Goal: Task Accomplishment & Management: Complete application form

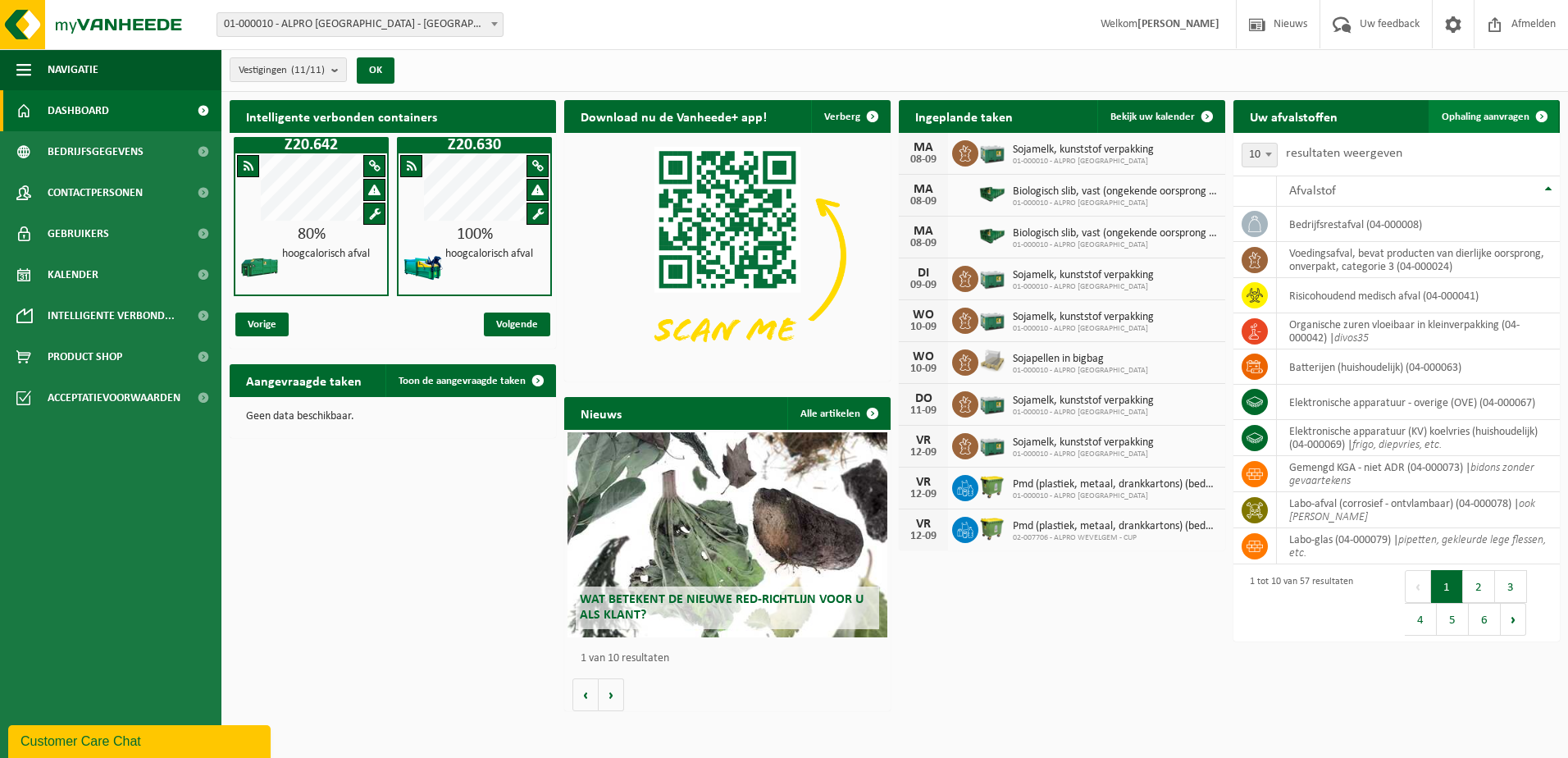
click at [1476, 115] on span "Ophaling aanvragen" at bounding box center [1486, 117] width 88 height 11
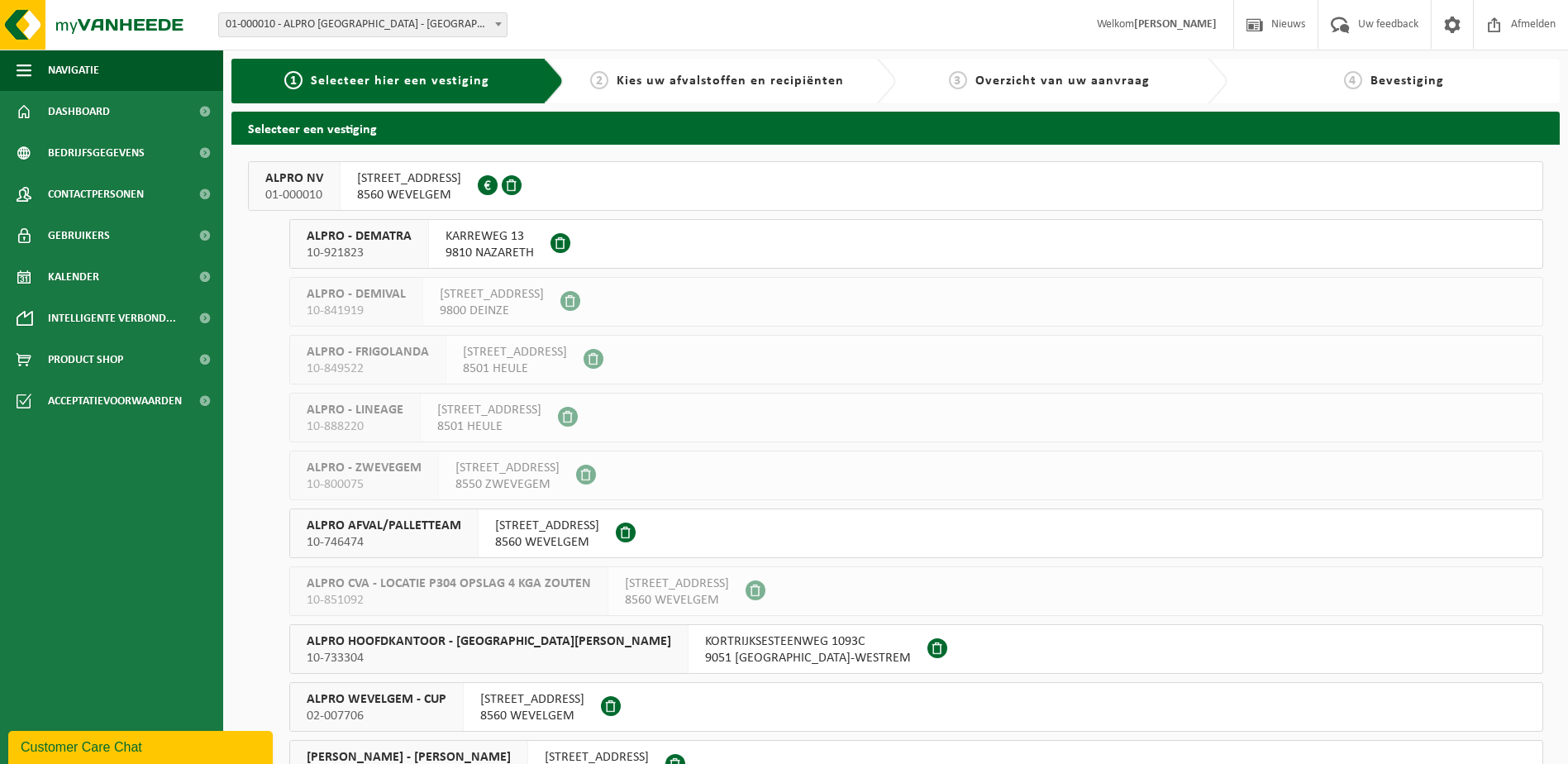
click at [424, 194] on span "8560 WEVELGEM" at bounding box center [409, 194] width 104 height 16
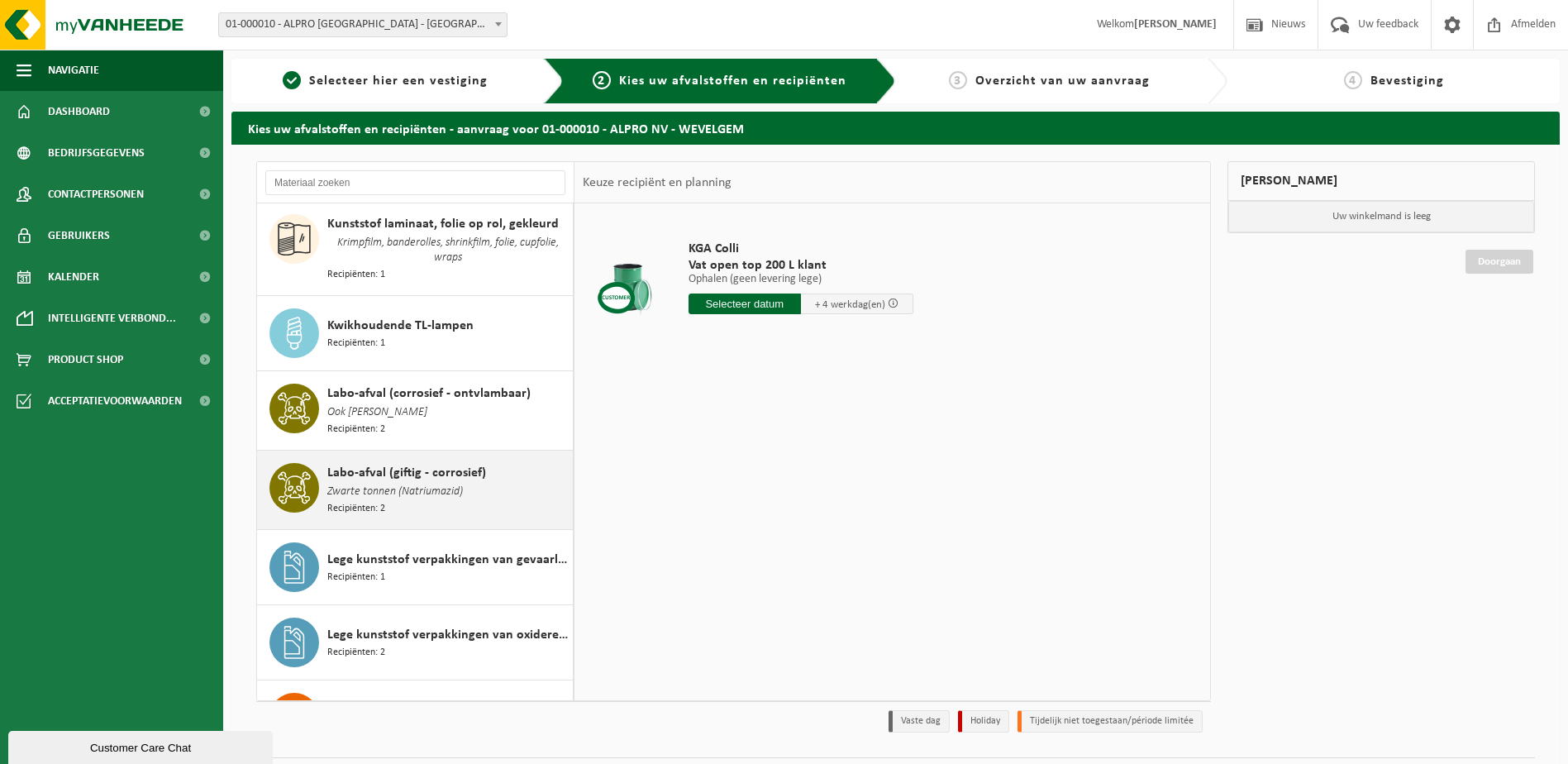
click at [426, 491] on div "Labo-afval (giftig - corrosief) Zwarte tonnen (Natriumazid) Recipiënten: 2" at bounding box center [447, 490] width 241 height 54
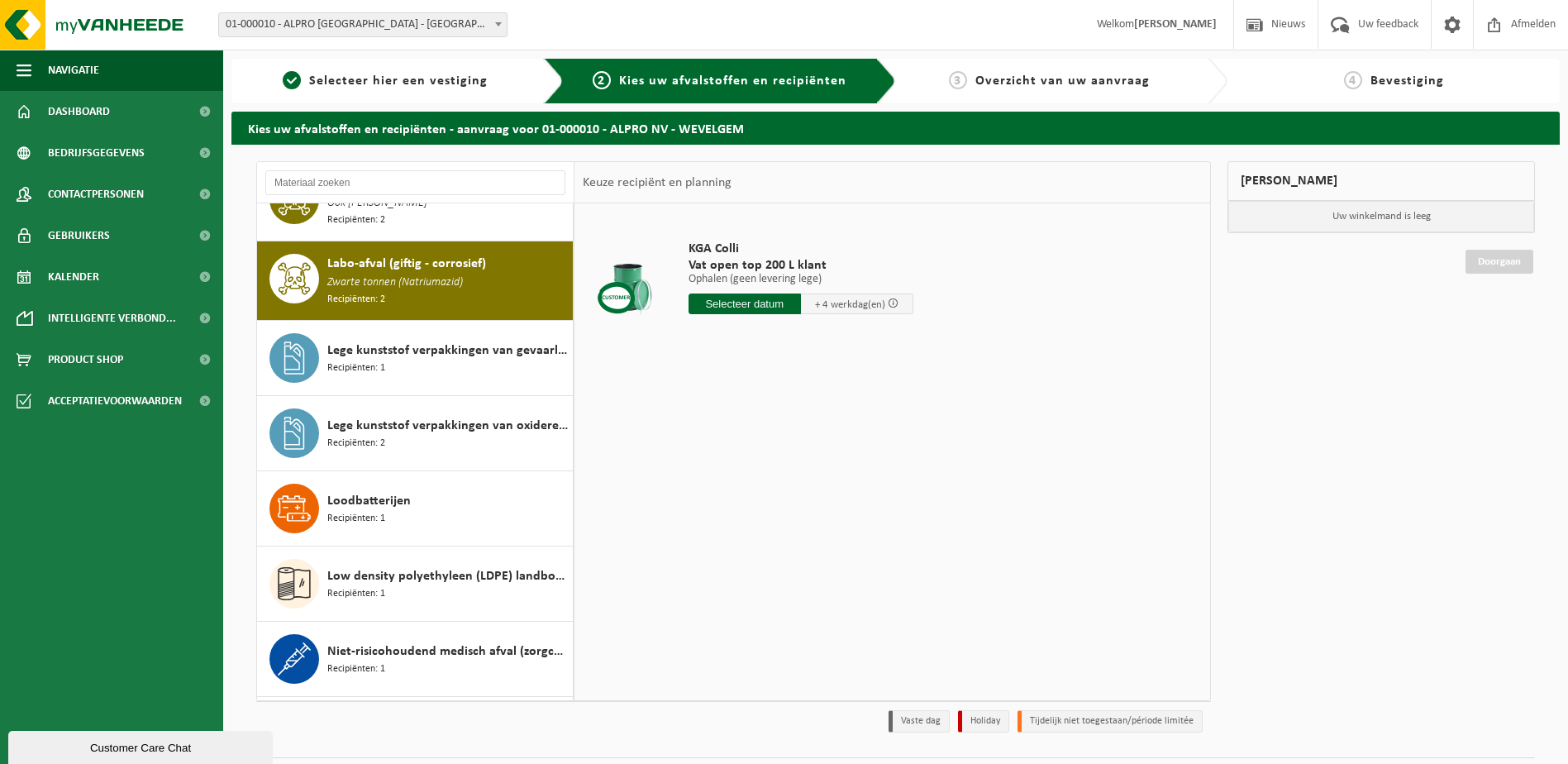
scroll to position [1226, 0]
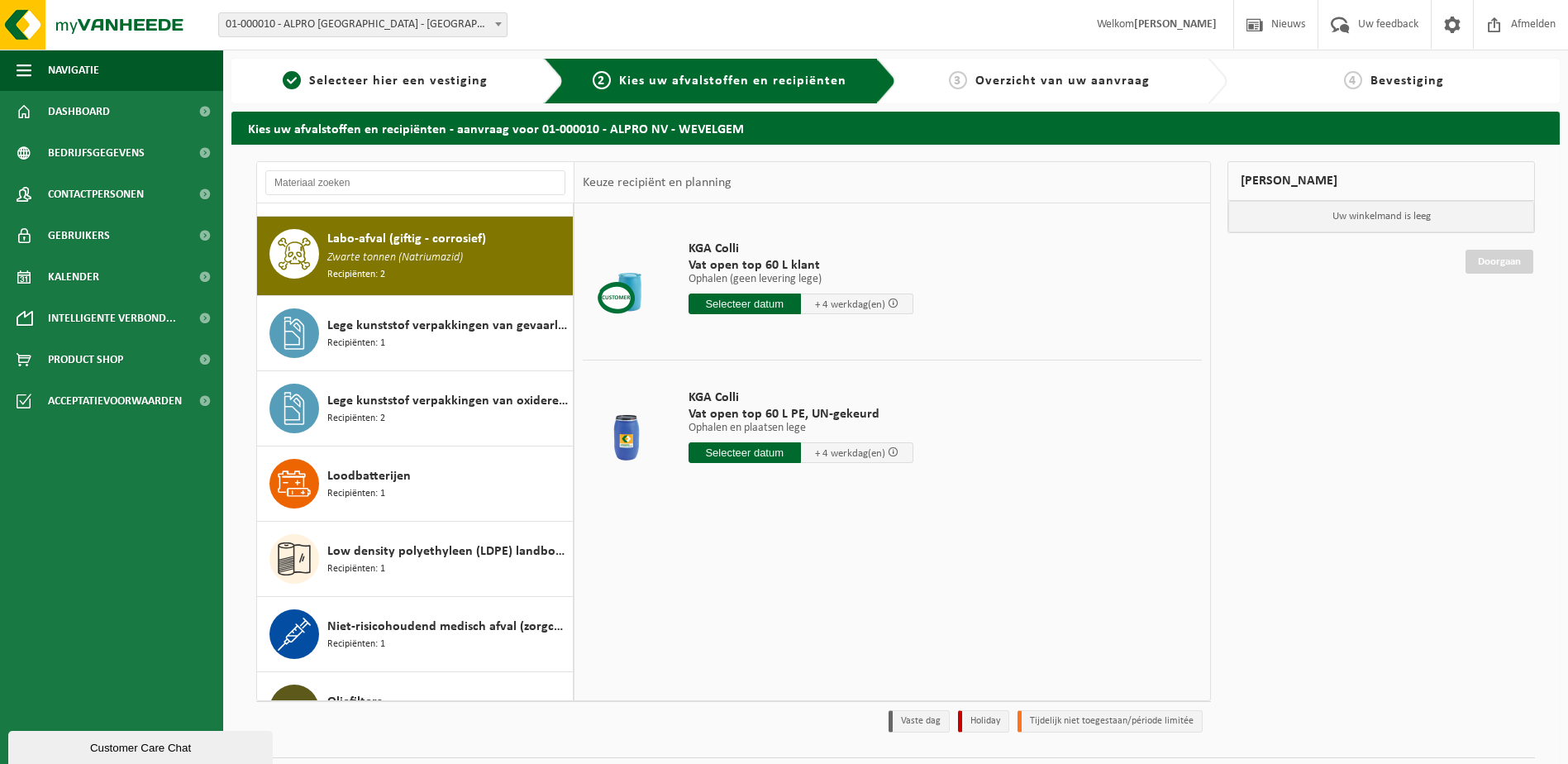
click at [629, 292] on div at bounding box center [628, 282] width 84 height 66
click at [723, 452] on input "text" at bounding box center [745, 452] width 112 height 20
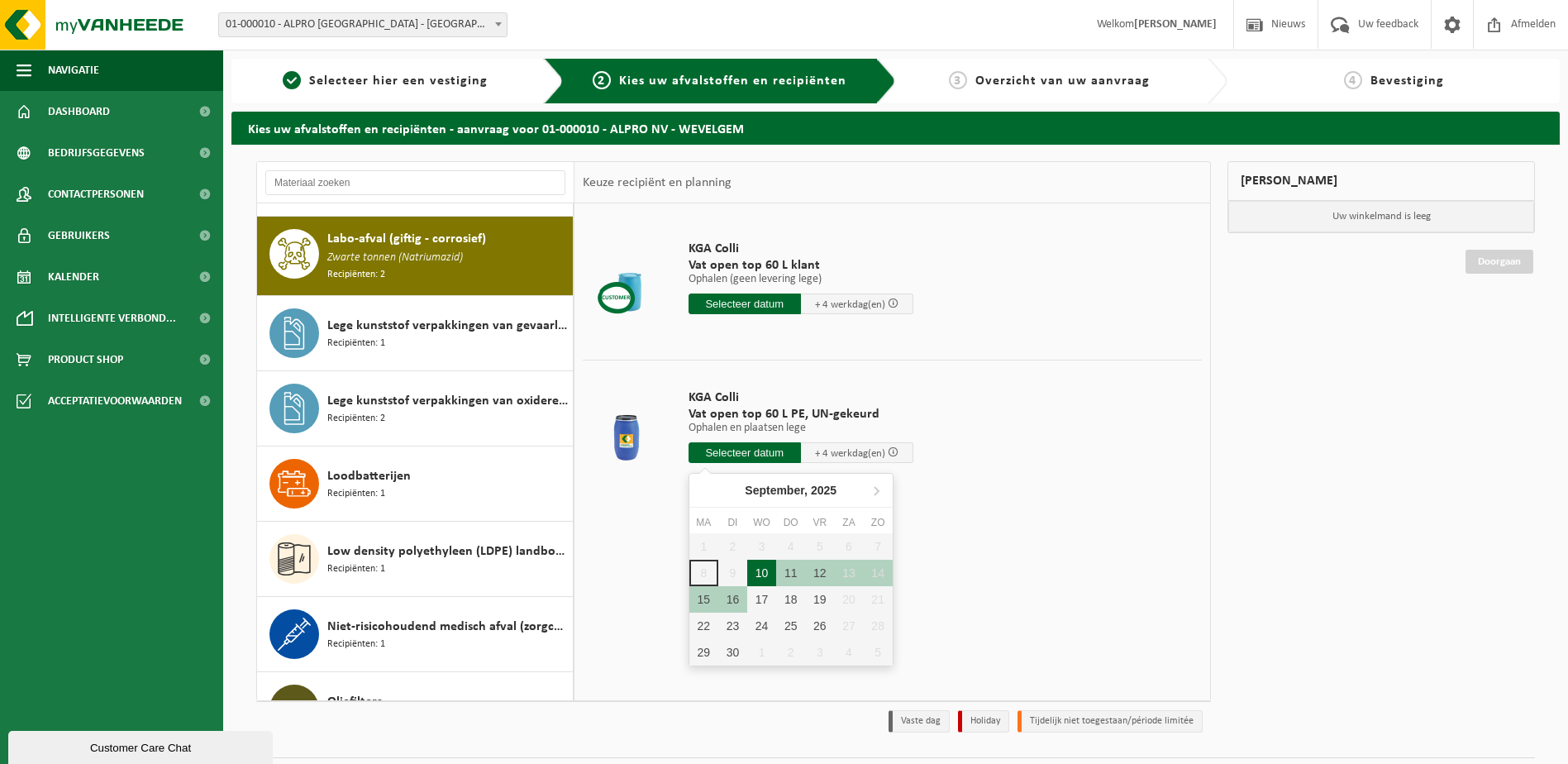
click at [754, 573] on div "10" at bounding box center [762, 572] width 29 height 26
type input "Van 2025-09-10"
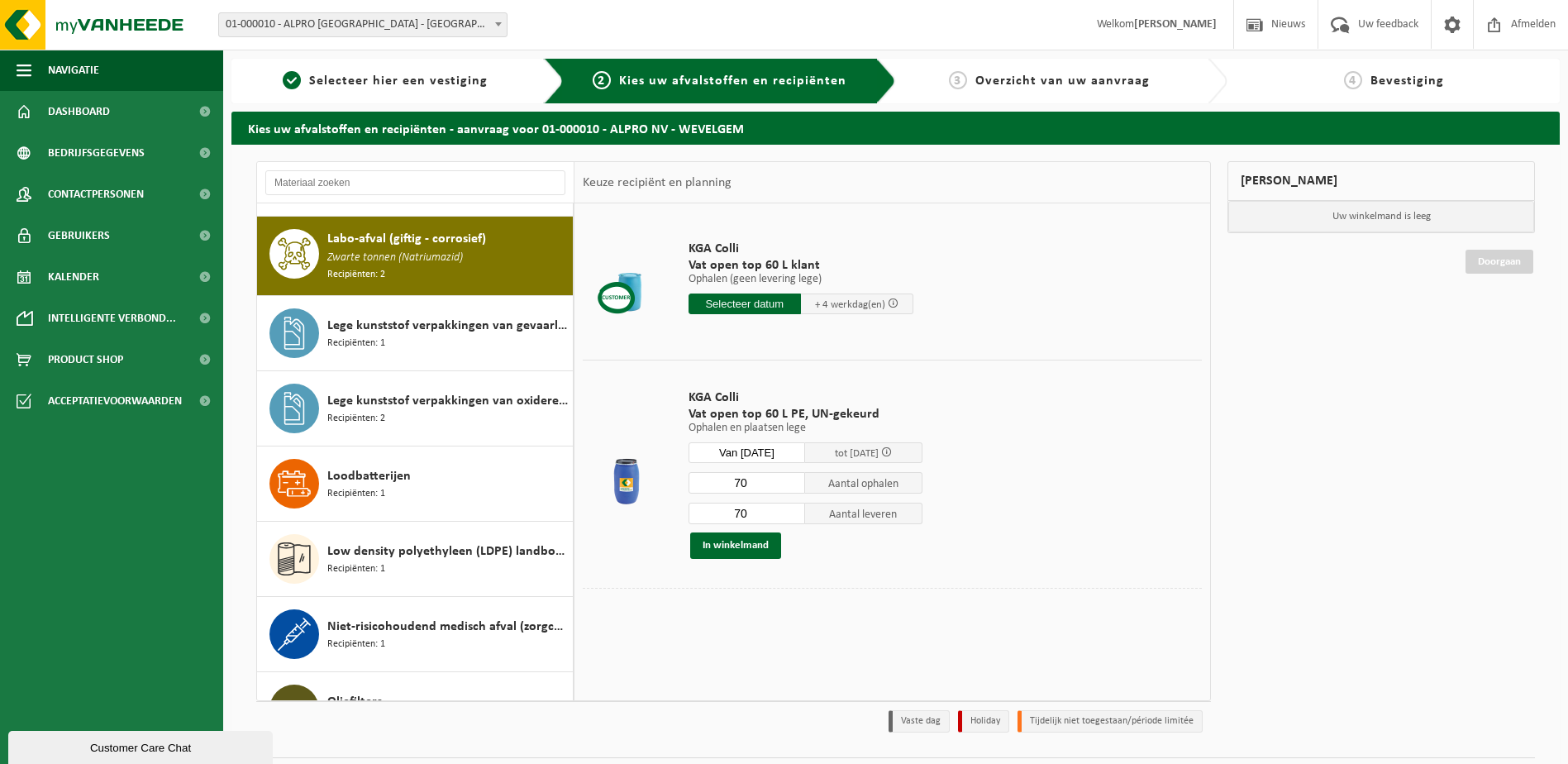
click at [781, 489] on input "70" at bounding box center [747, 482] width 117 height 21
drag, startPoint x: 765, startPoint y: 478, endPoint x: 695, endPoint y: 478, distance: 70.0
click at [695, 478] on input "70" at bounding box center [747, 482] width 117 height 21
type input "10"
click at [914, 577] on td "KGA Colli Vat open top 60 L PE, UN-gekeurd Ophalen en plaatsen lege Ophalen en …" at bounding box center [939, 474] width 526 height 228
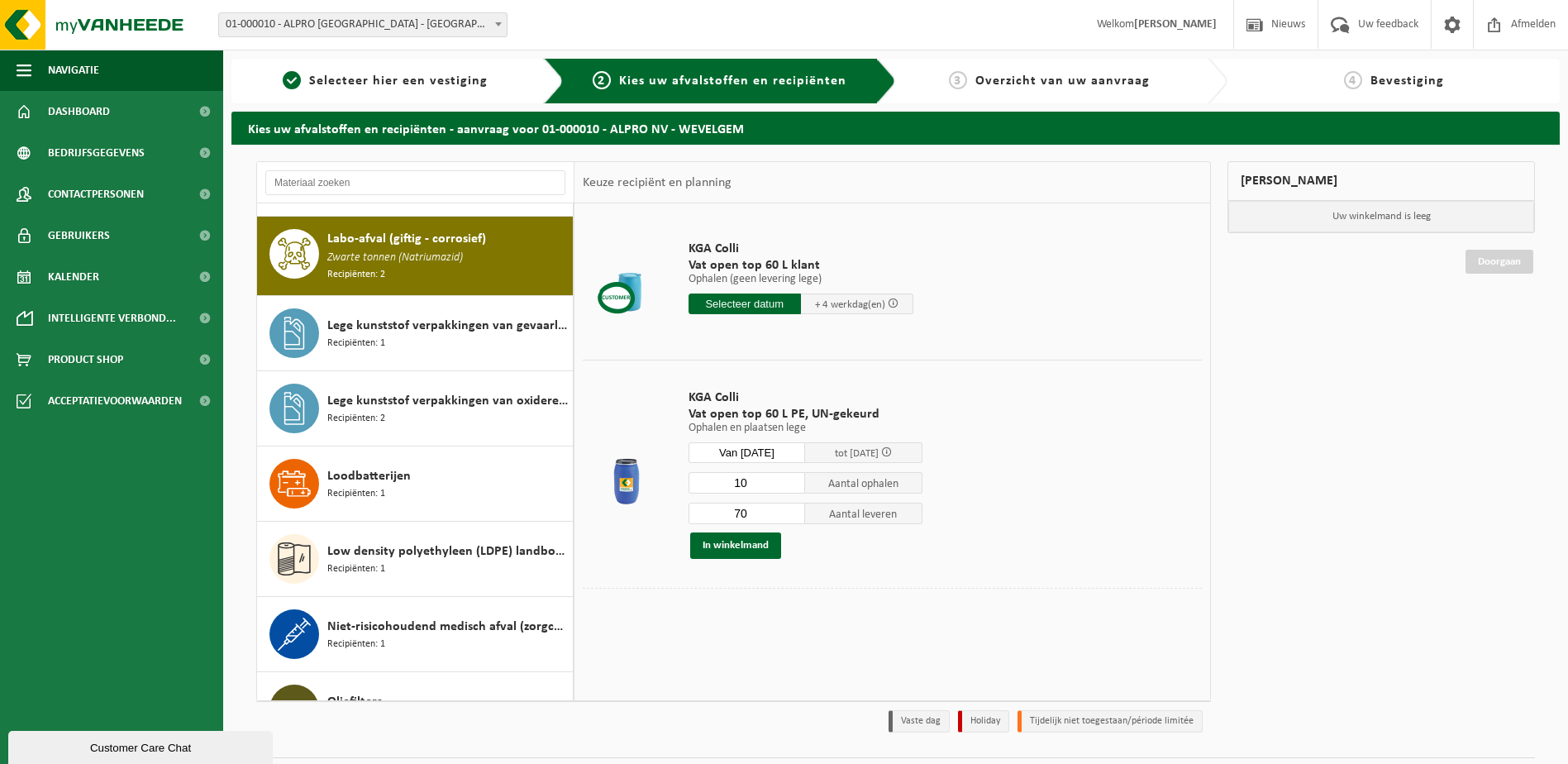
drag, startPoint x: 751, startPoint y: 514, endPoint x: 732, endPoint y: 514, distance: 19.0
click at [732, 514] on input "70" at bounding box center [747, 513] width 117 height 21
type input "10"
click at [767, 480] on input "10" at bounding box center [747, 482] width 117 height 21
type input "1"
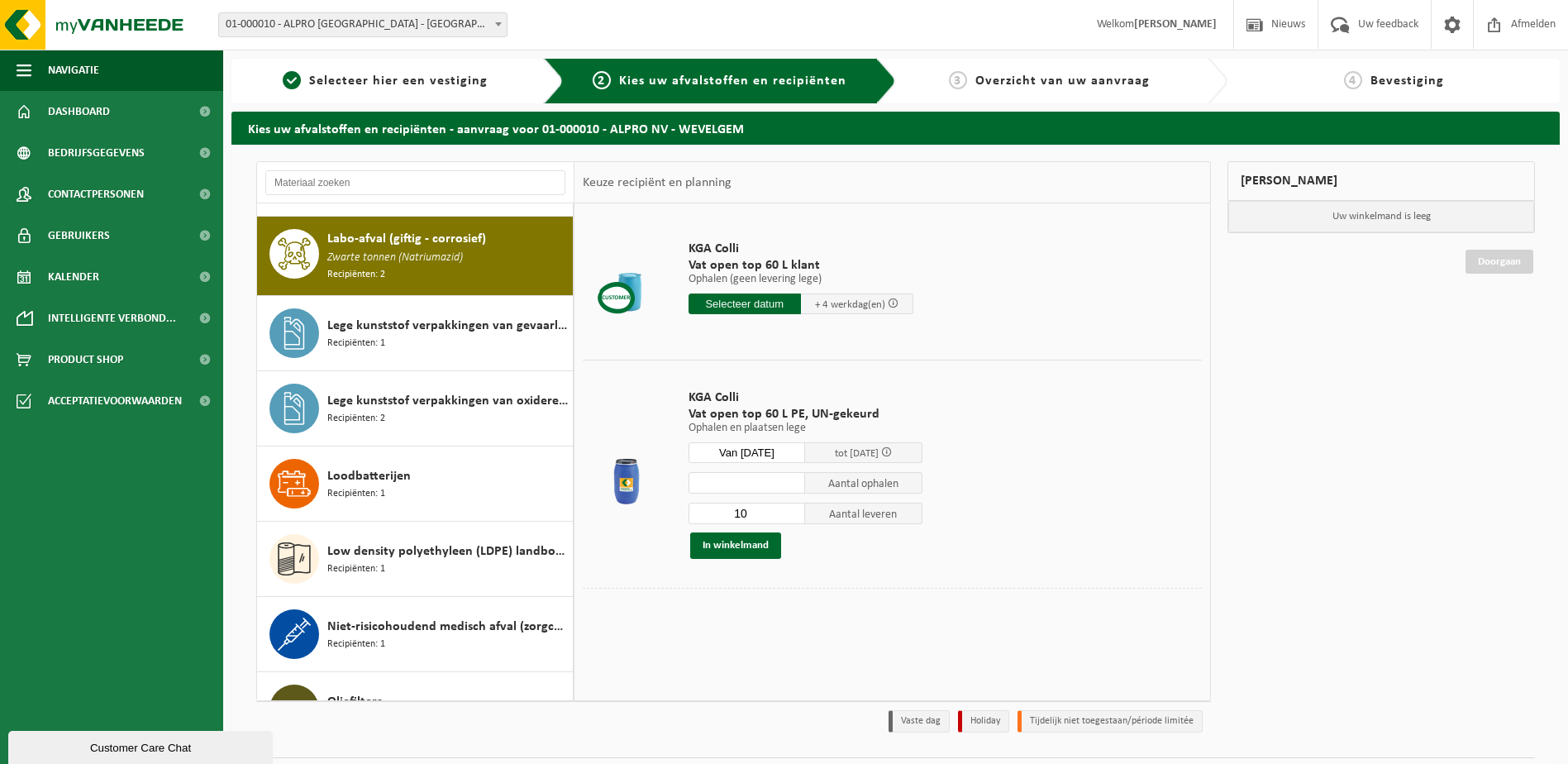
type input "6"
click at [768, 514] on input "10" at bounding box center [747, 513] width 117 height 21
type input "1"
type input "6"
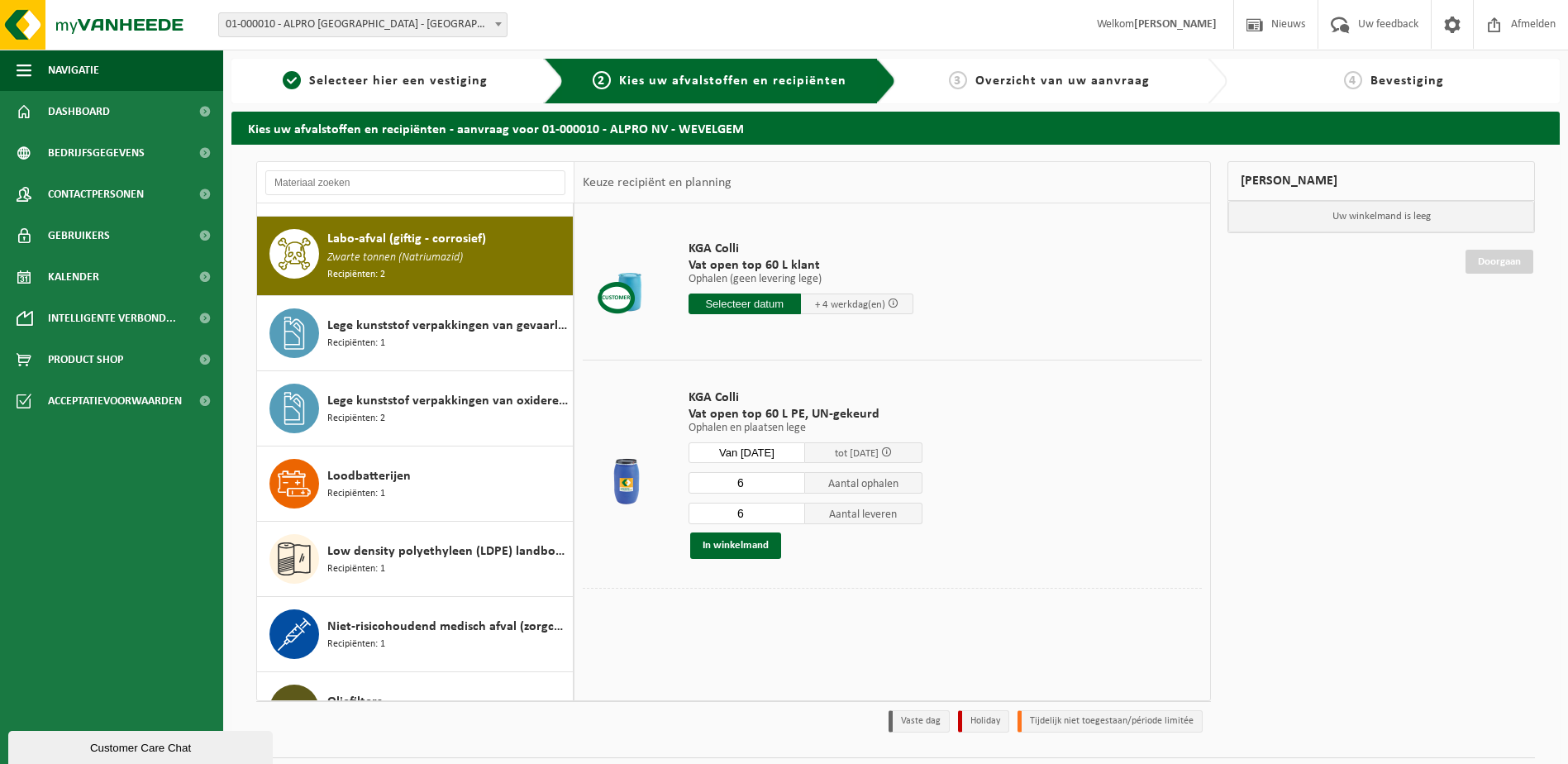
click at [751, 474] on input "6" at bounding box center [747, 482] width 117 height 21
type input "8"
click at [760, 501] on div "8 Aantal ophalen 6 Aantal leveren In winkelmand" at bounding box center [805, 514] width 234 height 88
click at [757, 509] on input "6" at bounding box center [747, 513] width 117 height 21
type input "8"
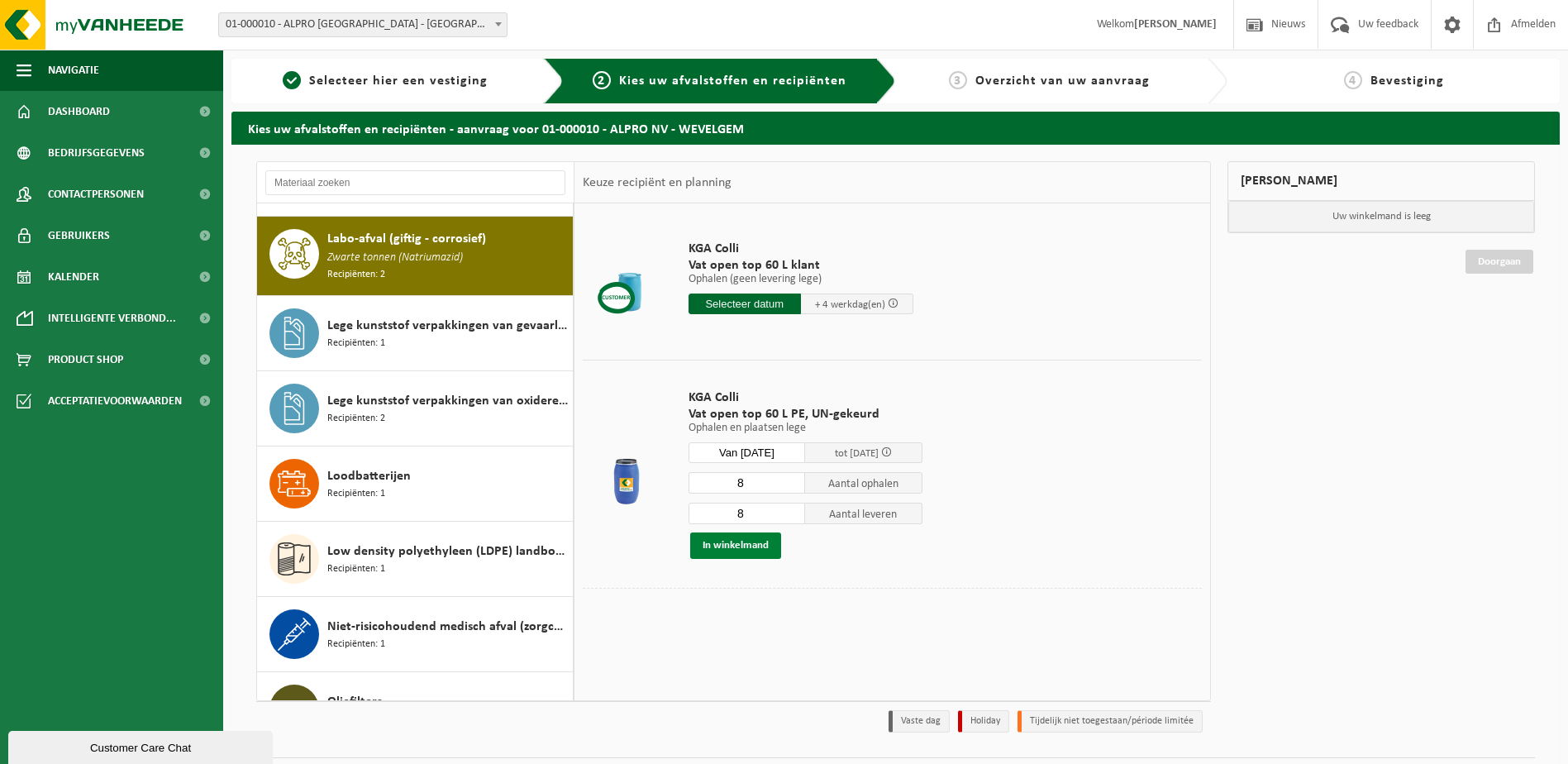
click at [761, 550] on button "In winkelmand" at bounding box center [735, 545] width 91 height 26
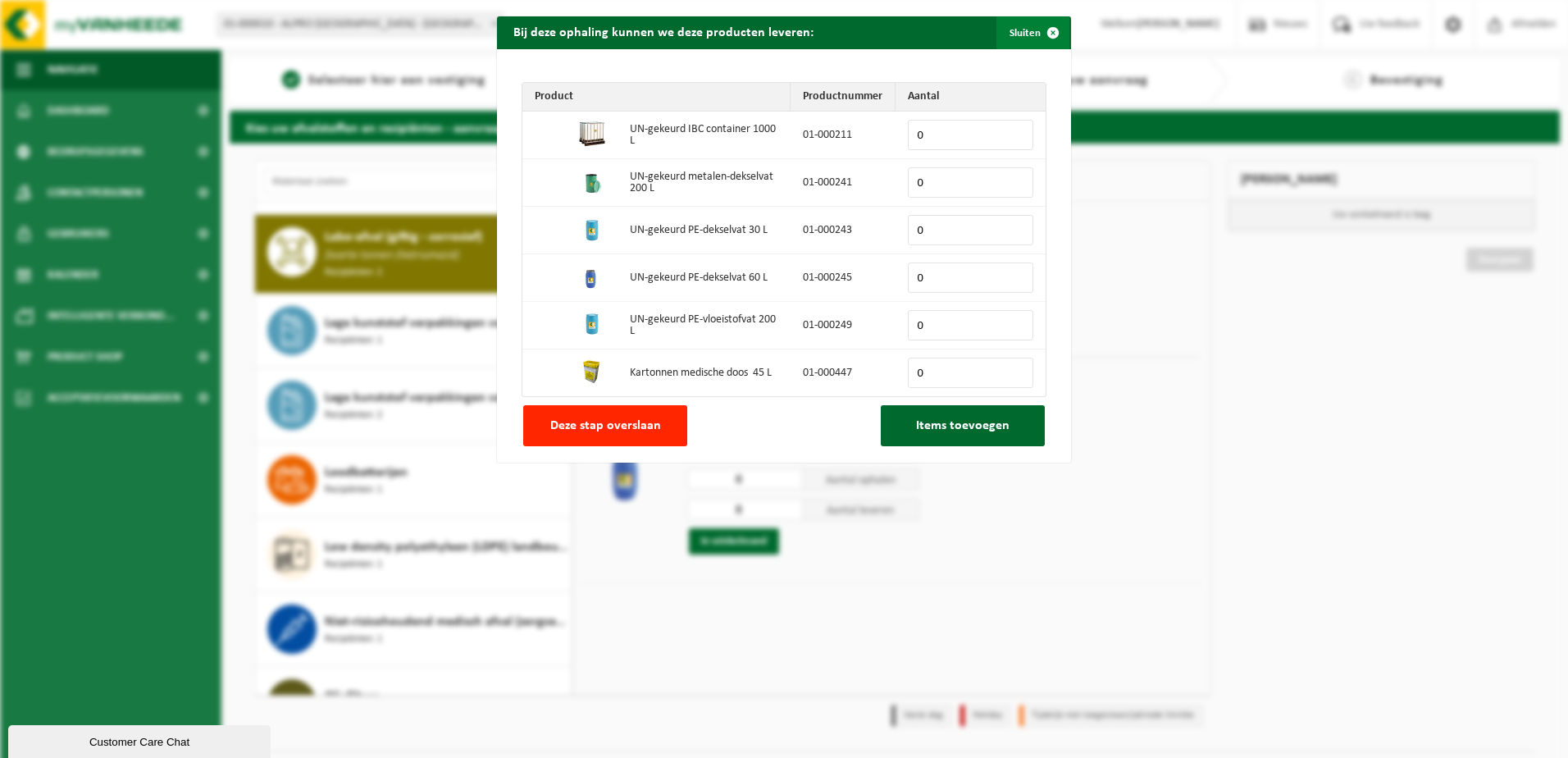
click at [1037, 30] on span "button" at bounding box center [1053, 32] width 33 height 33
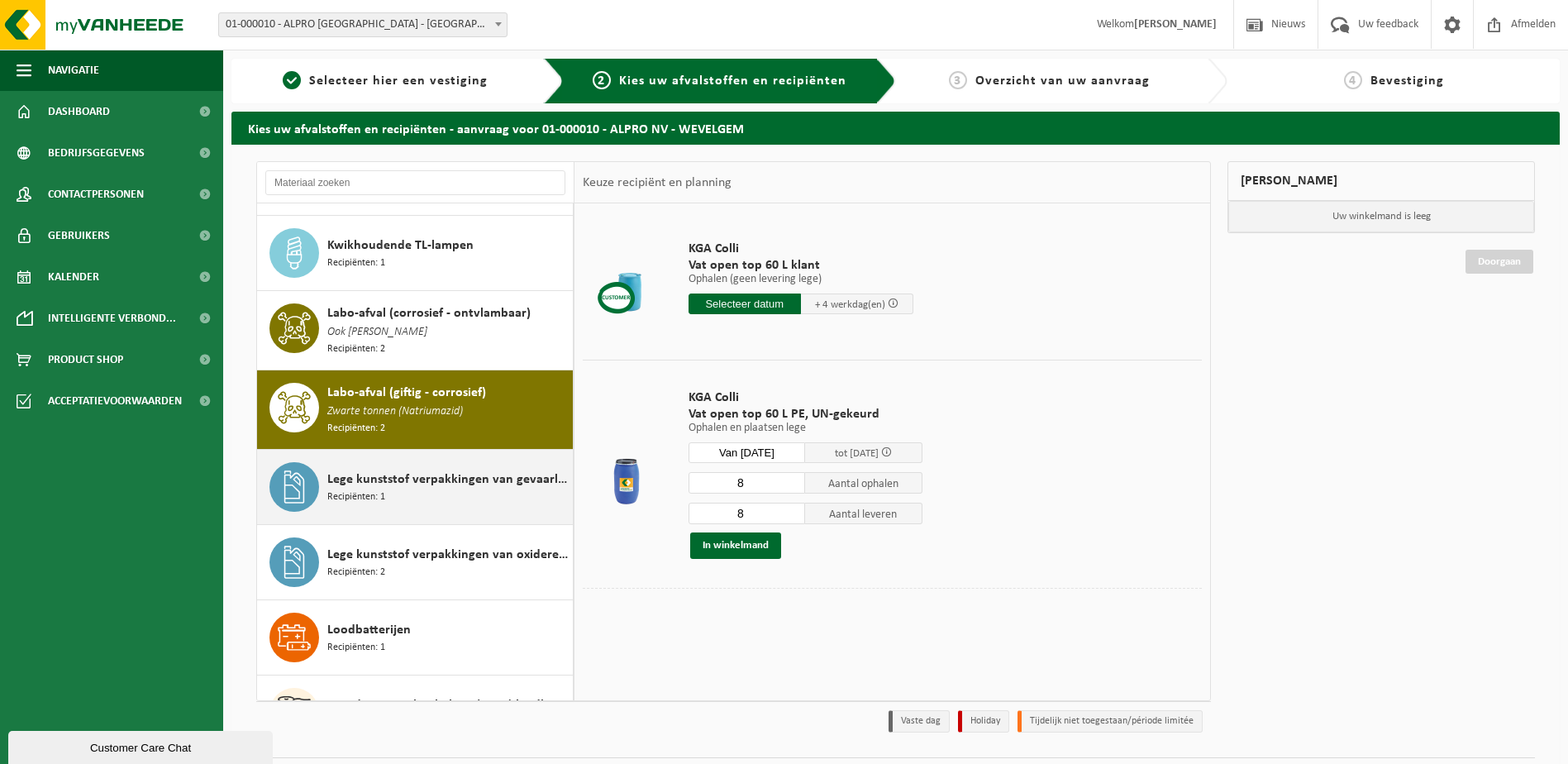
scroll to position [1061, 0]
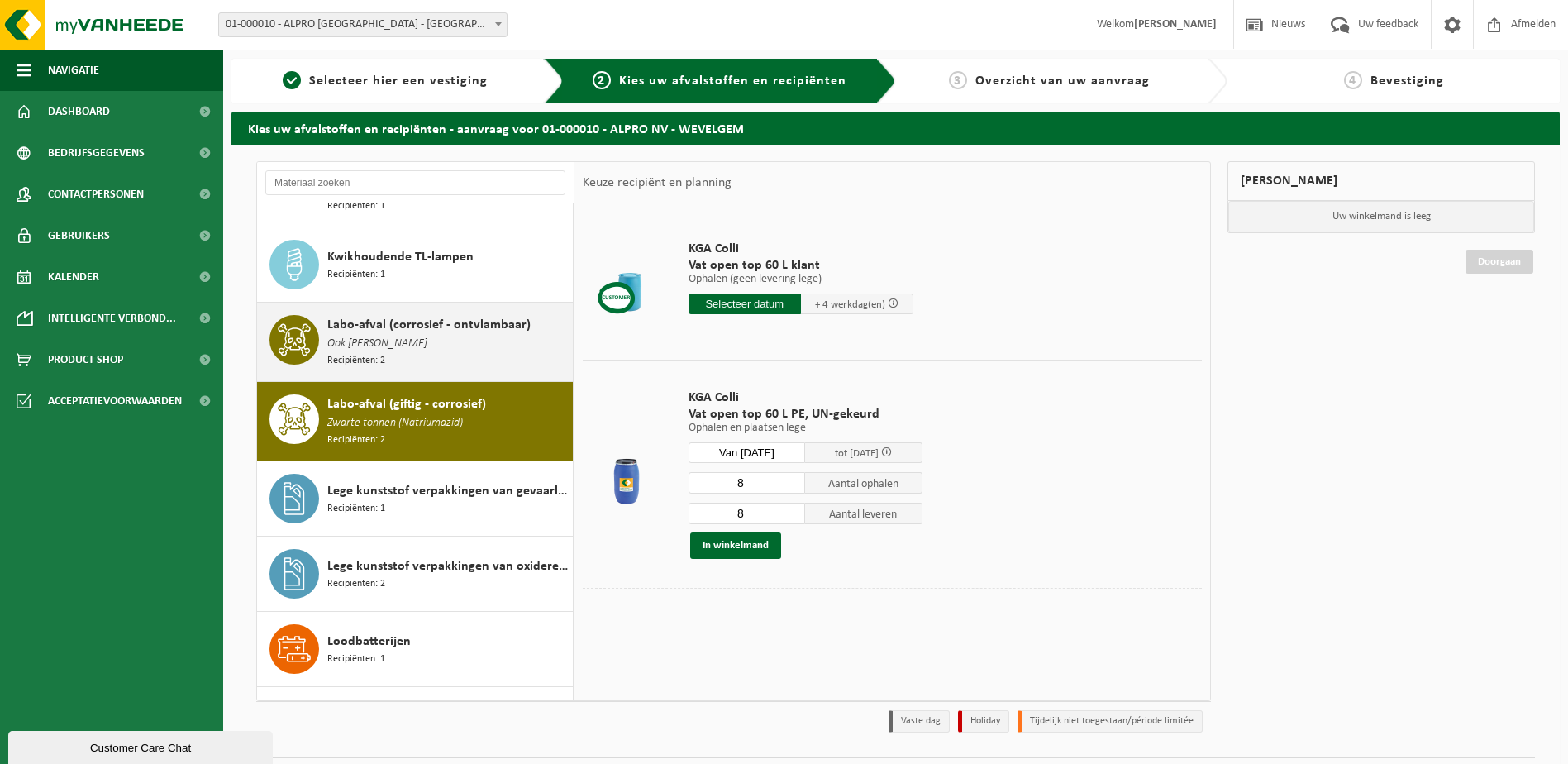
click at [379, 335] on span "Ook [PERSON_NAME]" at bounding box center [376, 343] width 100 height 18
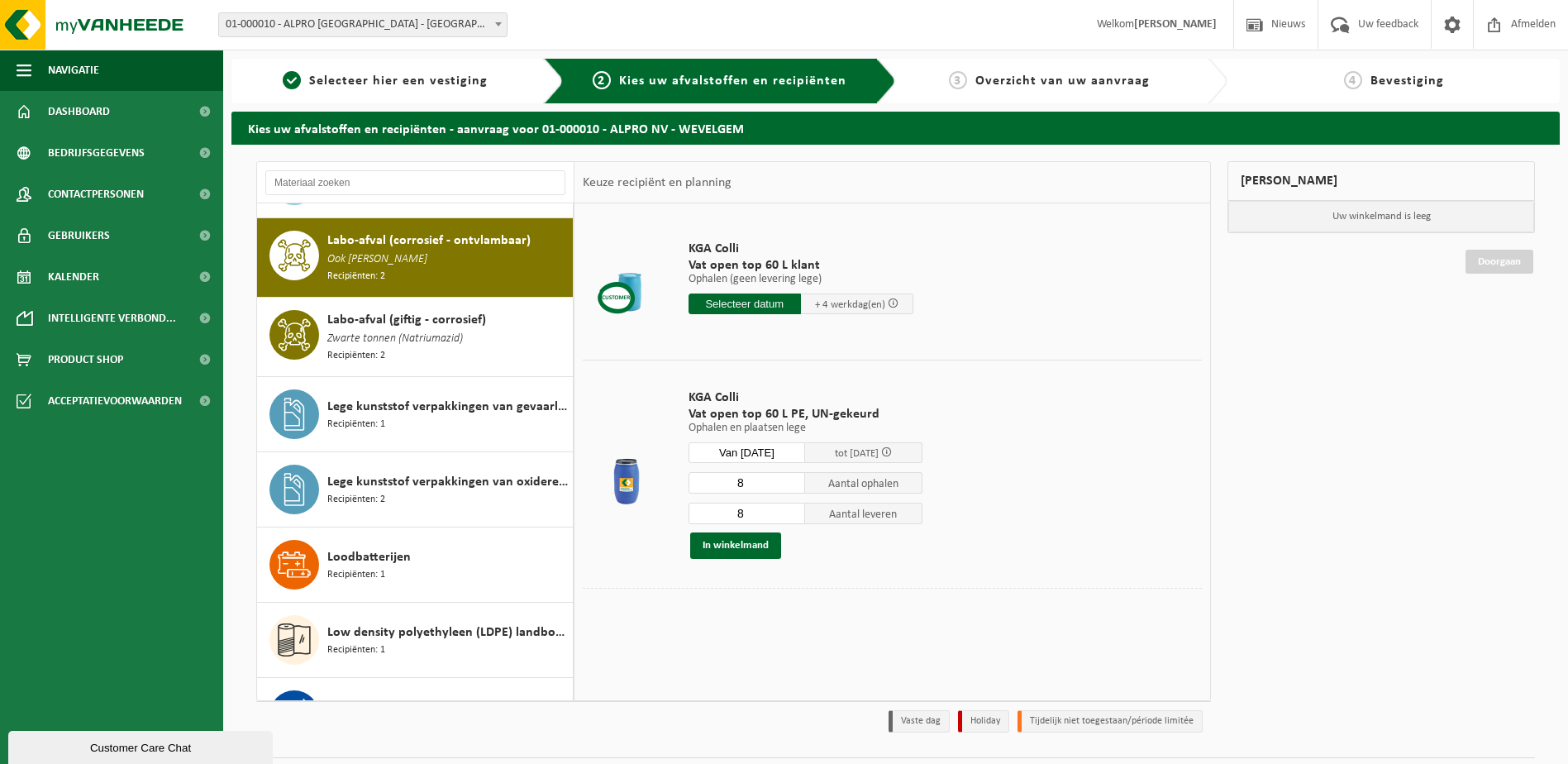
scroll to position [1149, 0]
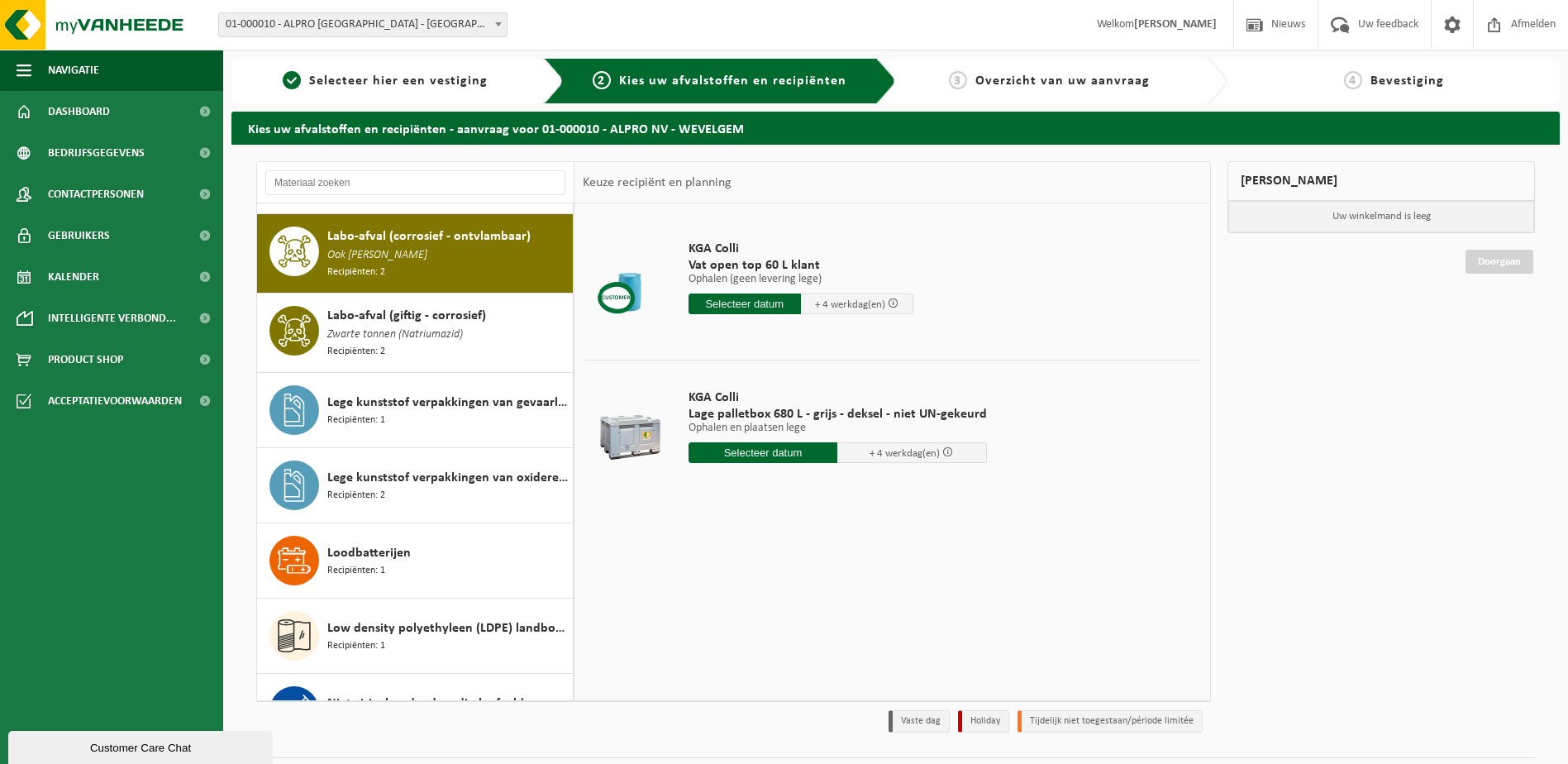
click at [793, 451] on input "text" at bounding box center [764, 452] width 150 height 20
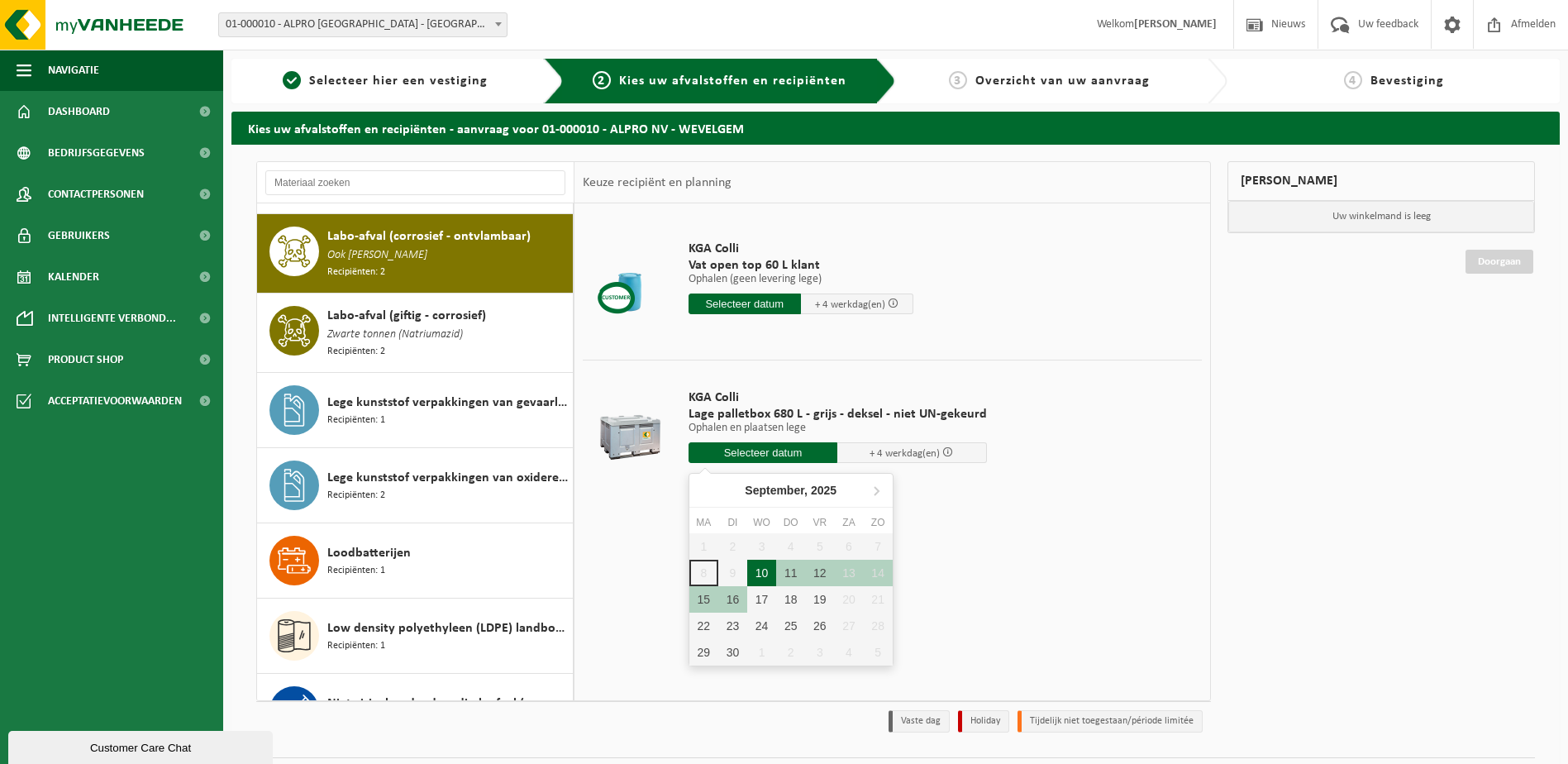
click at [758, 576] on div "10" at bounding box center [762, 572] width 29 height 26
type input "Van 2025-09-10"
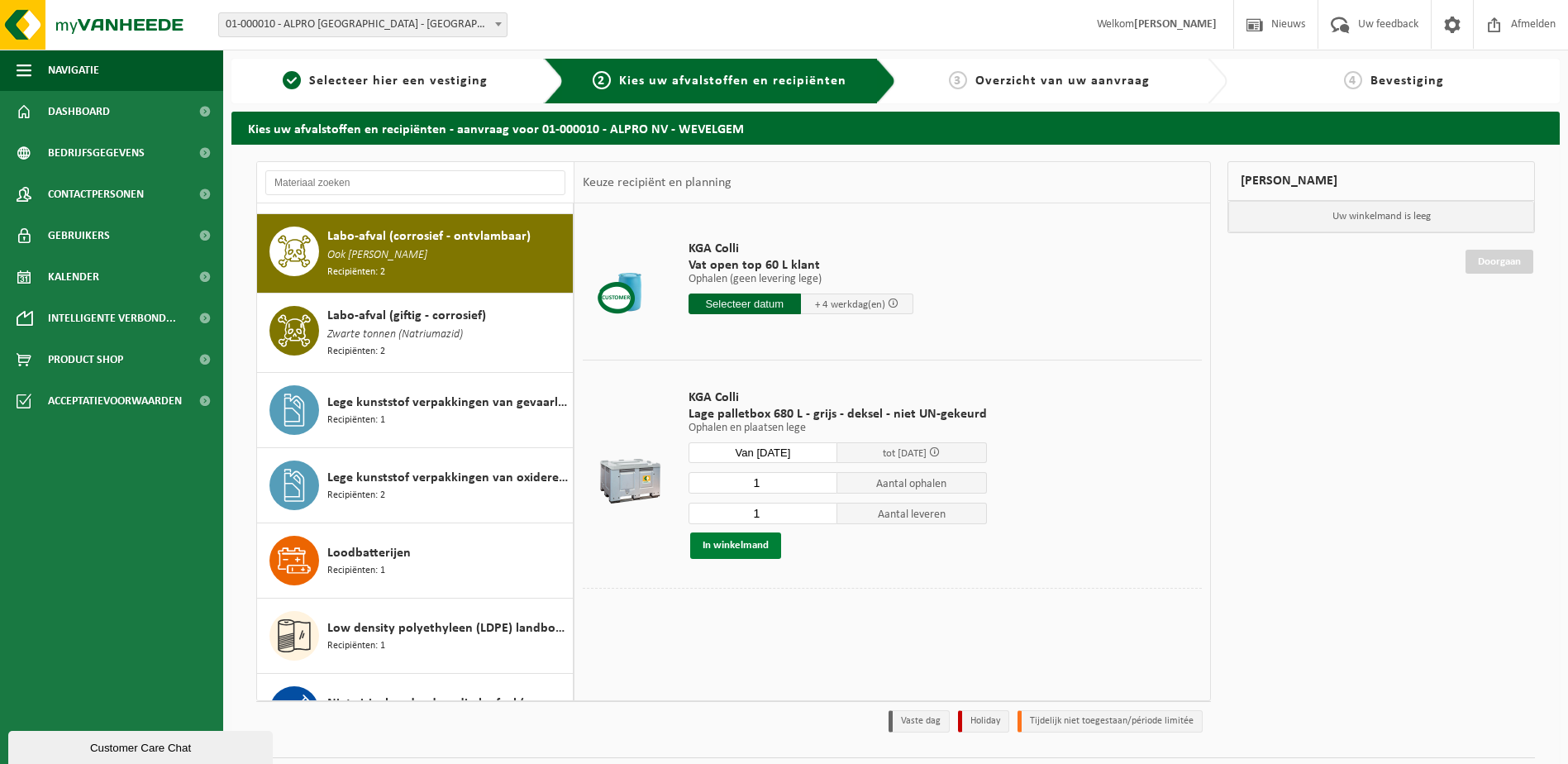
click at [751, 538] on button "In winkelmand" at bounding box center [735, 545] width 91 height 26
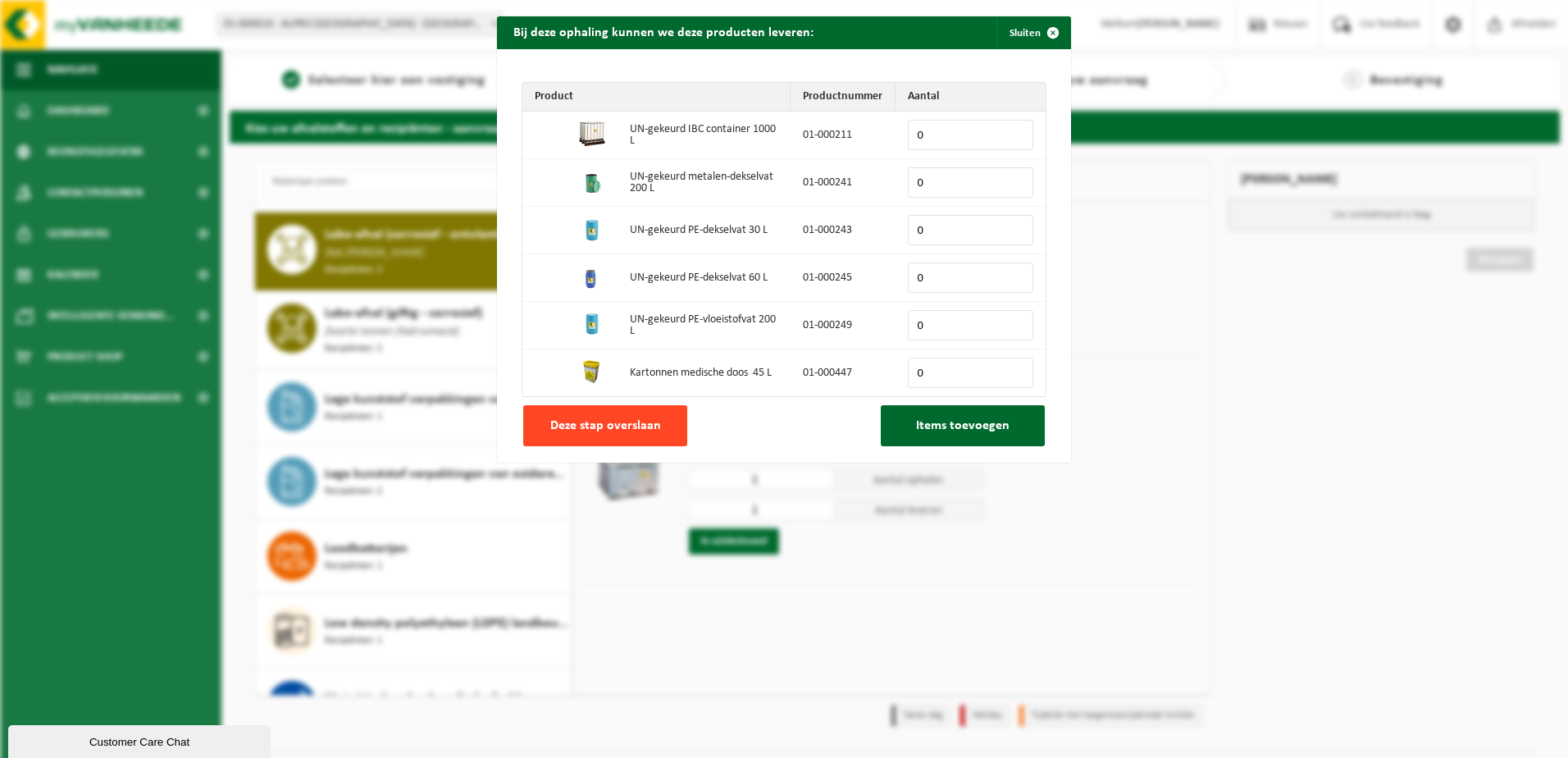
click at [636, 413] on button "Deze stap overslaan" at bounding box center [605, 426] width 164 height 41
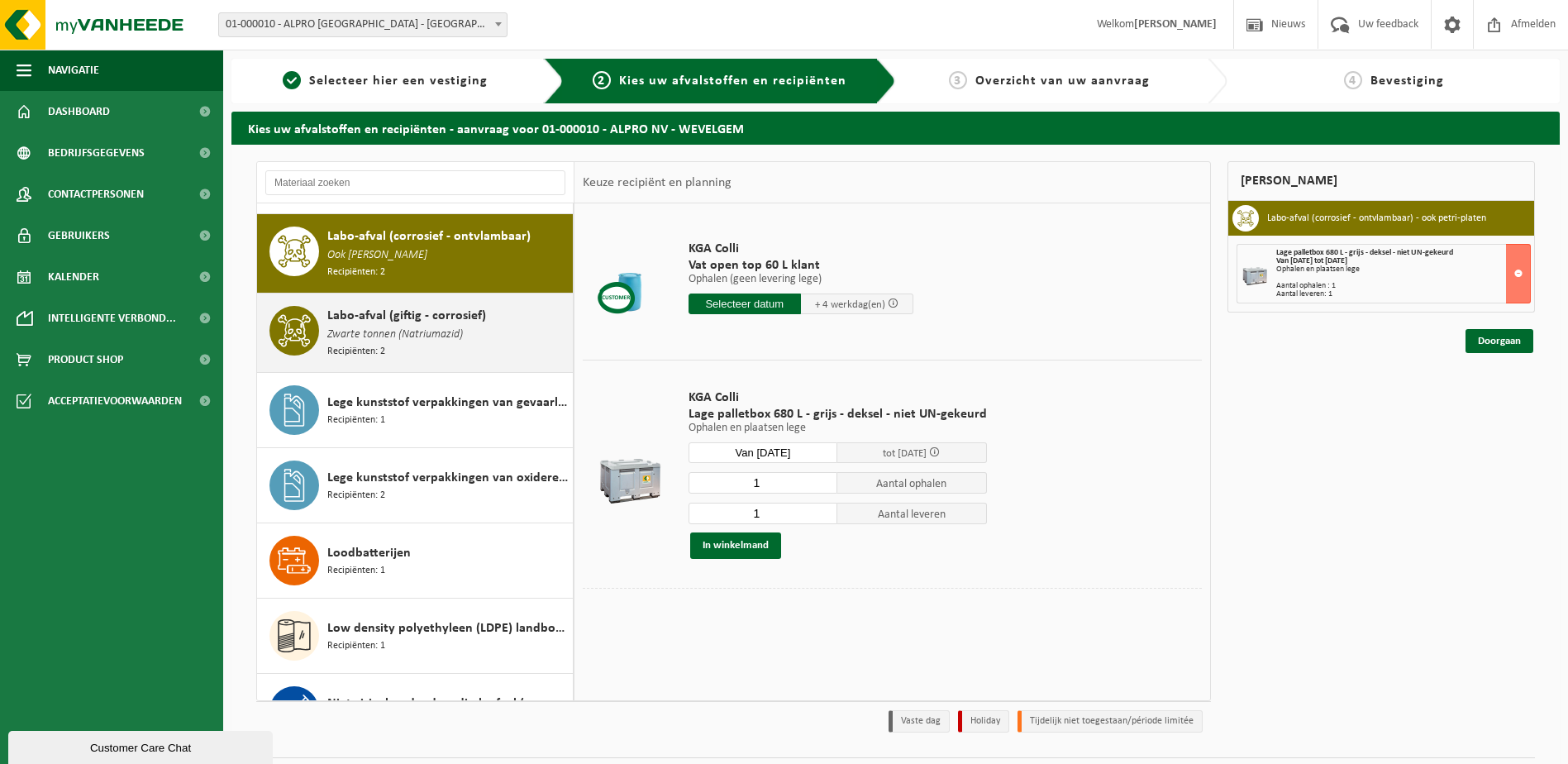
click at [421, 335] on div "Labo-afval (giftig - corrosief) Zwarte tonnen (Natriumazid) Recipiënten: 2" at bounding box center [447, 332] width 241 height 54
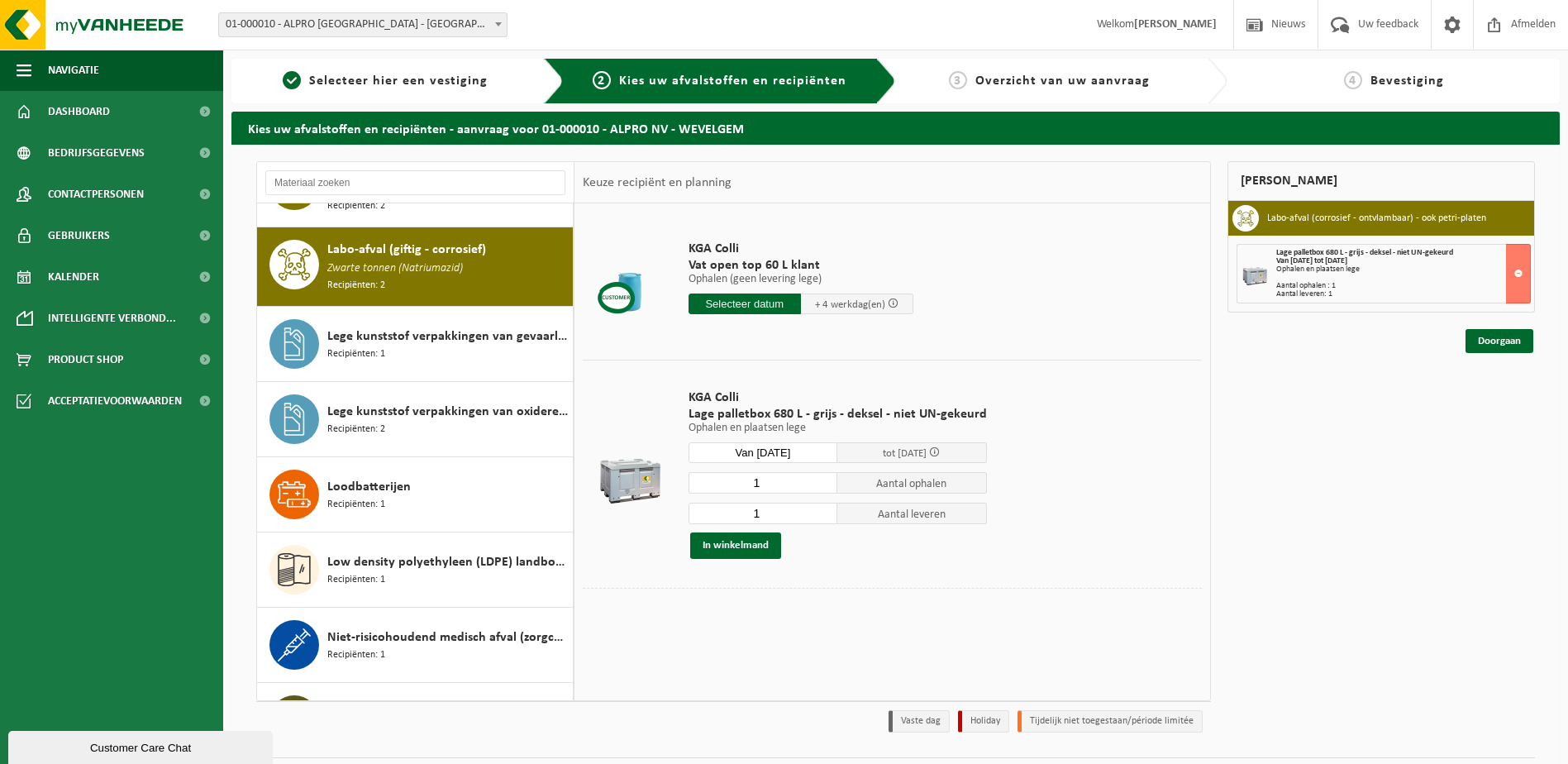
scroll to position [1226, 0]
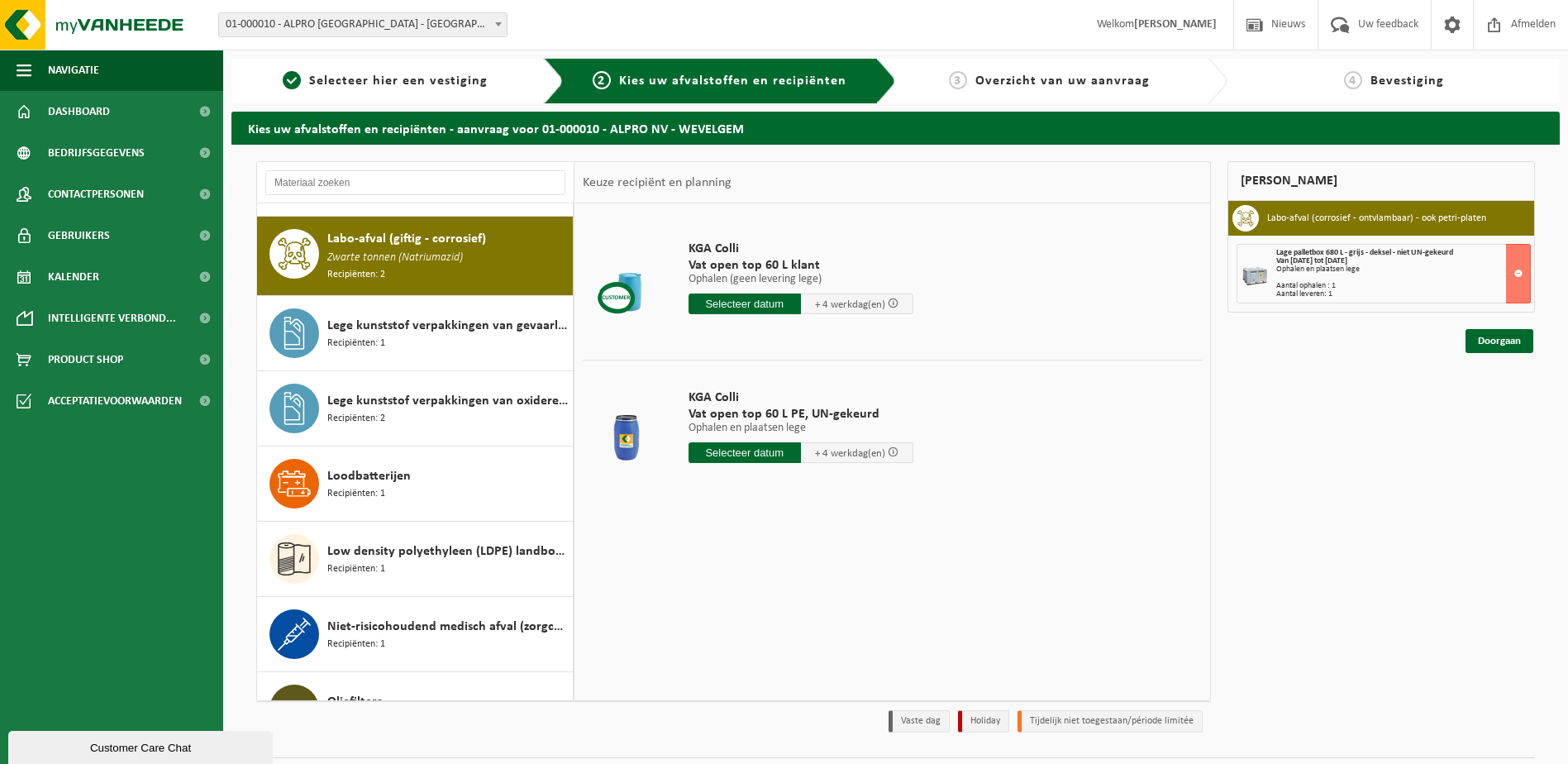
click at [775, 452] on input "text" at bounding box center [745, 452] width 112 height 20
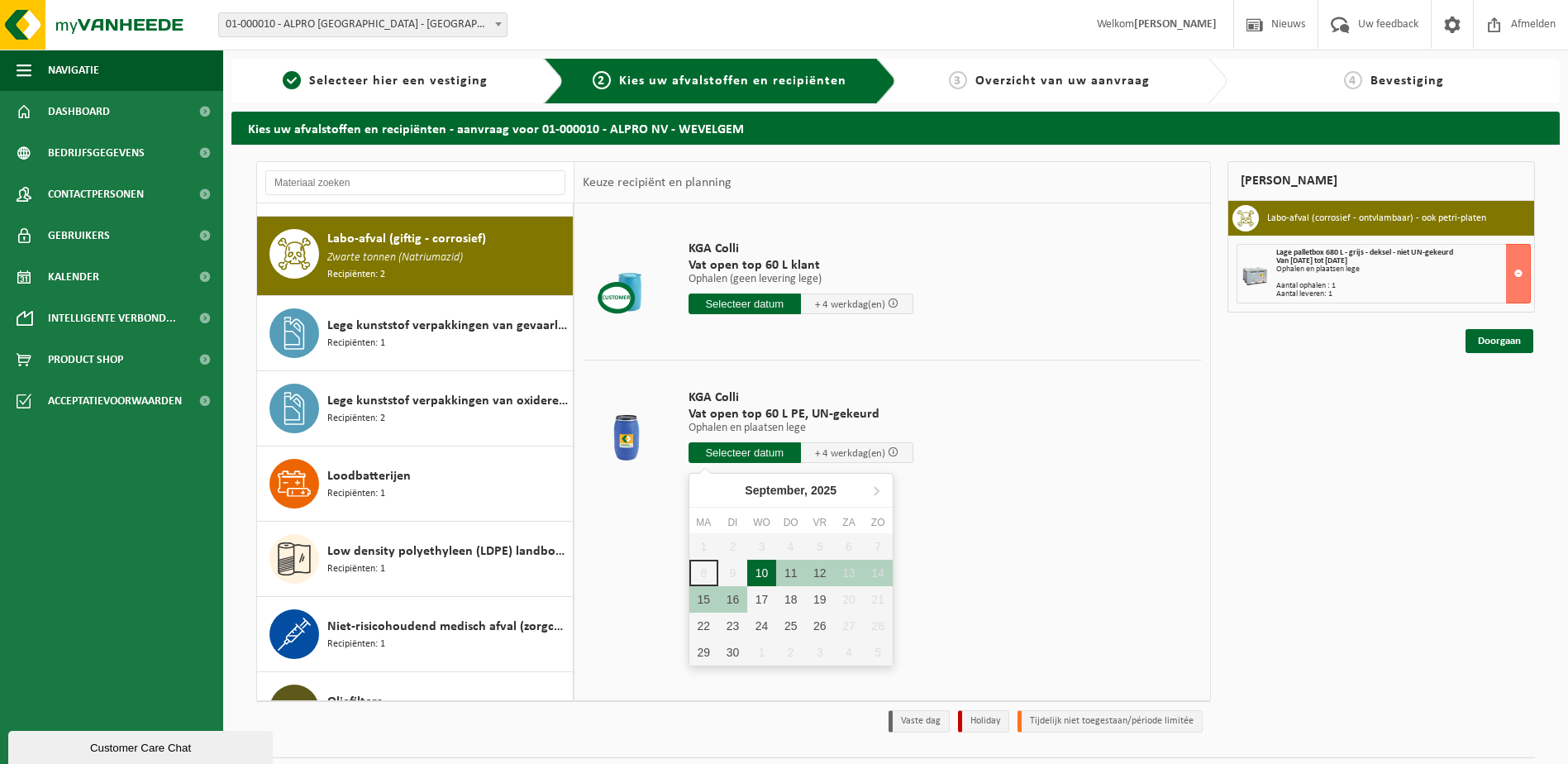
click at [774, 576] on div "10" at bounding box center [762, 572] width 29 height 26
type input "Van 2025-09-10"
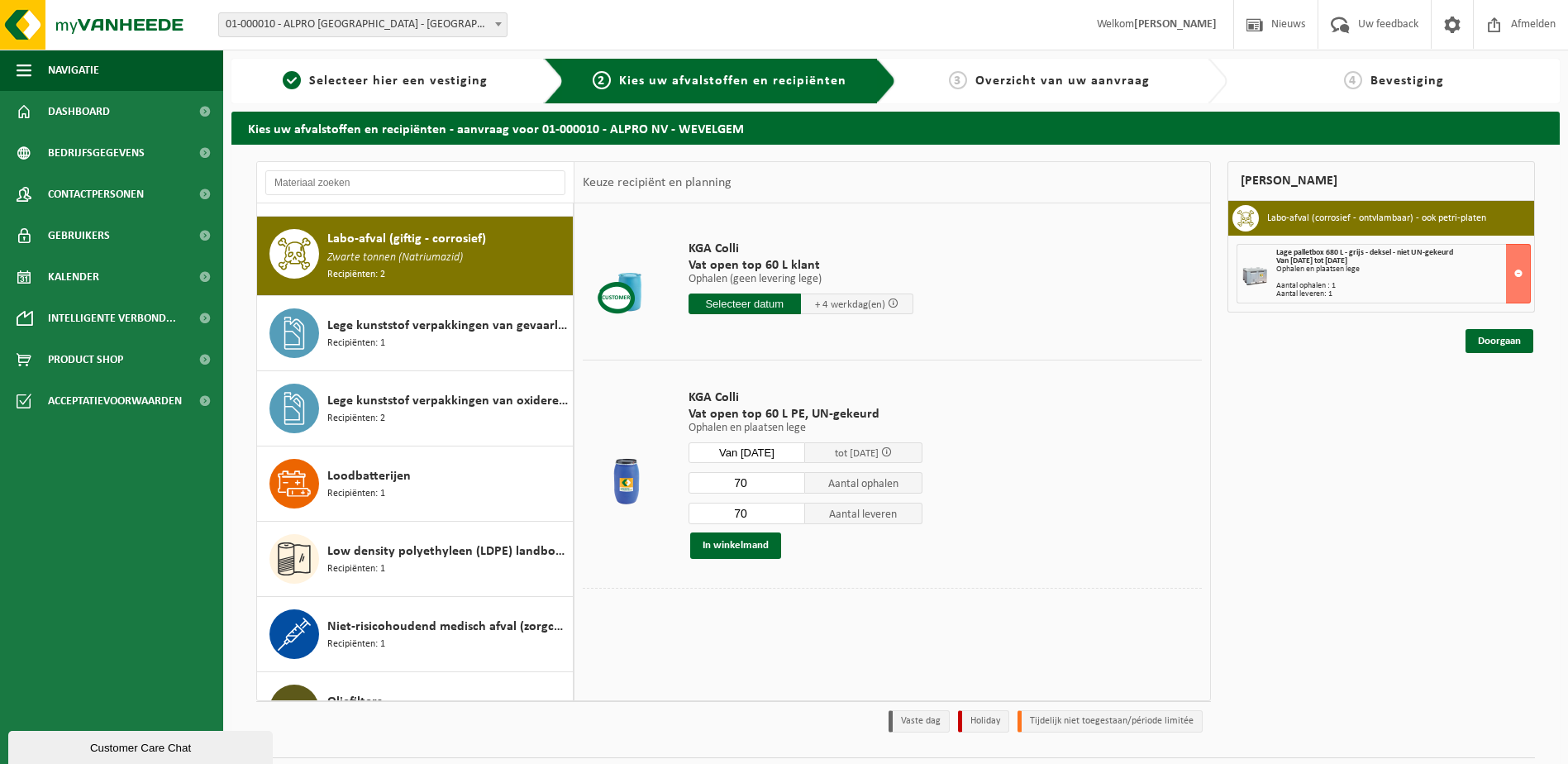
drag, startPoint x: 771, startPoint y: 479, endPoint x: 712, endPoint y: 479, distance: 59.0
click at [712, 479] on input "70" at bounding box center [747, 482] width 117 height 21
type input "8"
drag, startPoint x: 758, startPoint y: 522, endPoint x: 732, endPoint y: 516, distance: 26.7
click at [732, 516] on input "70" at bounding box center [747, 513] width 117 height 21
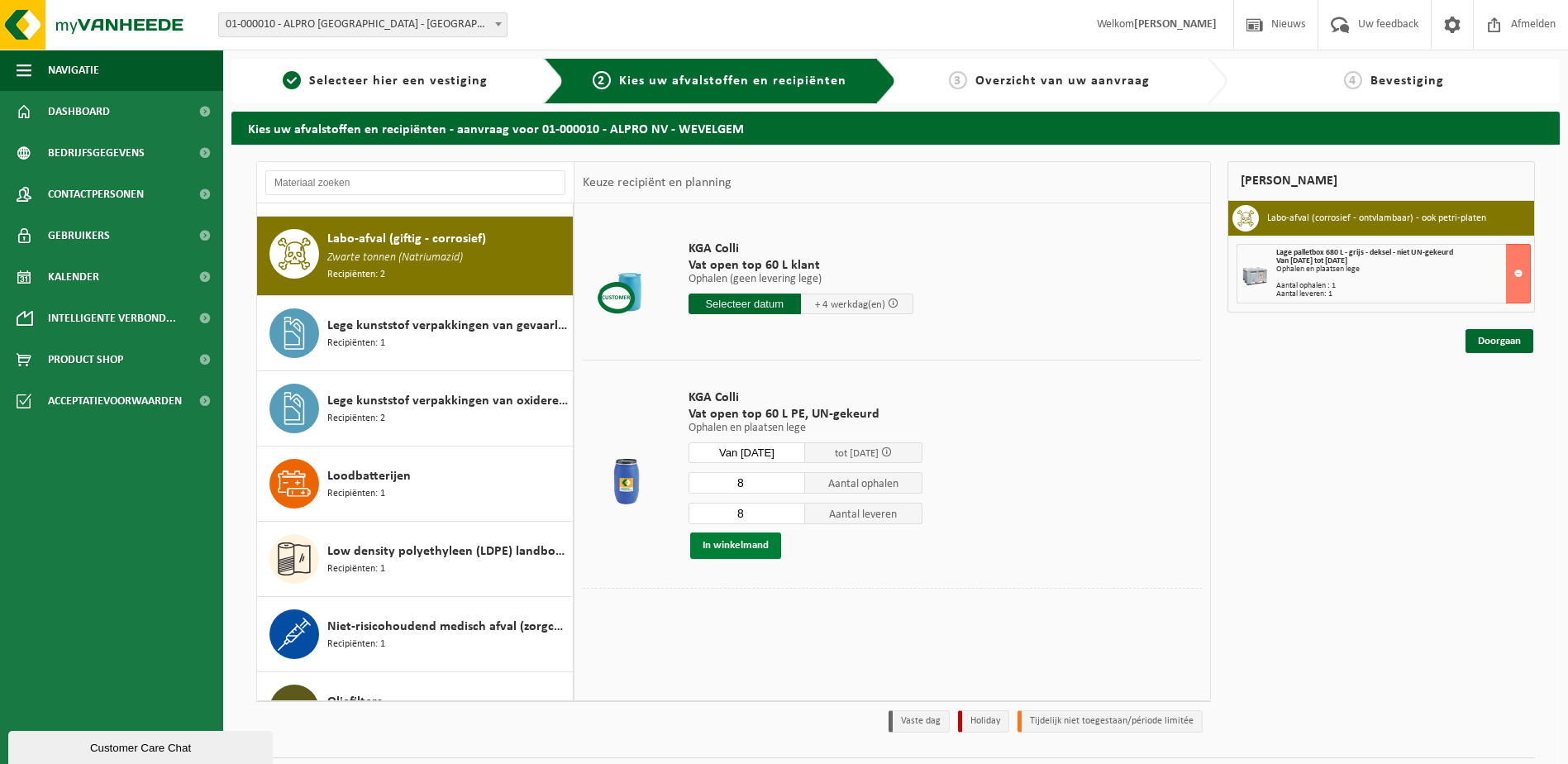
type input "8"
click at [755, 543] on button "In winkelmand" at bounding box center [735, 545] width 91 height 26
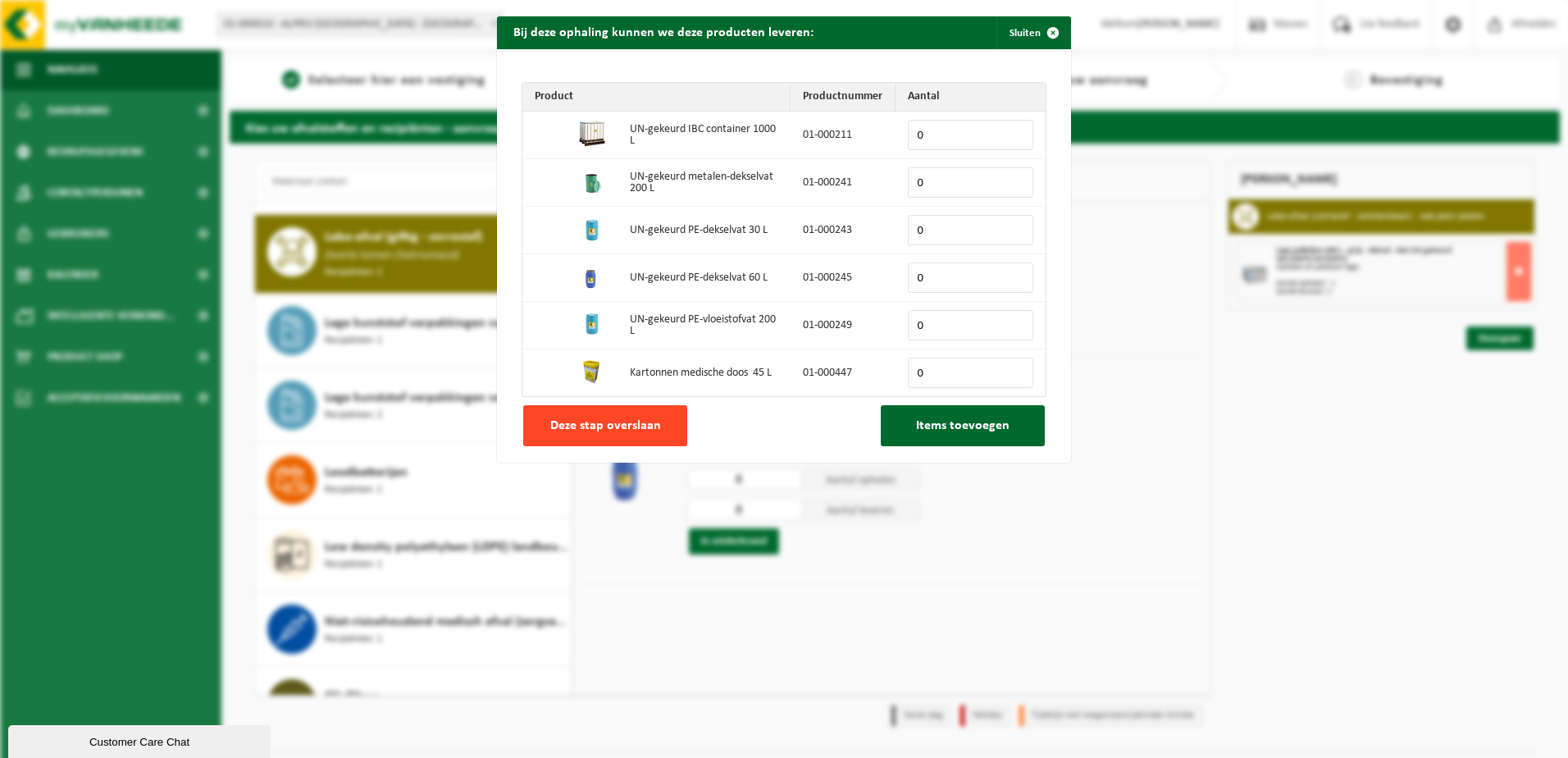
click at [582, 431] on span "Deze stap overslaan" at bounding box center [605, 426] width 111 height 14
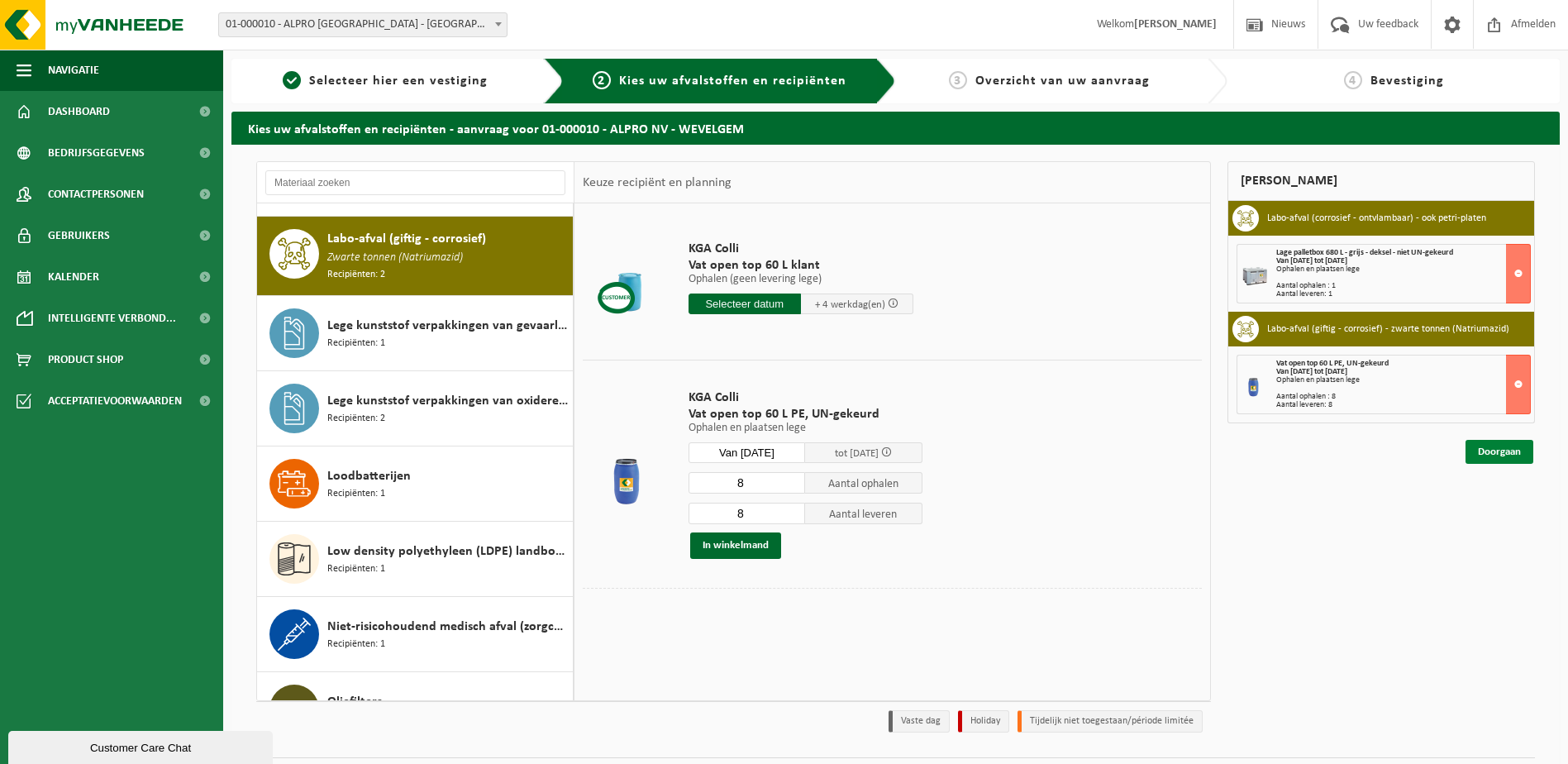
click at [1491, 446] on link "Doorgaan" at bounding box center [1499, 451] width 68 height 24
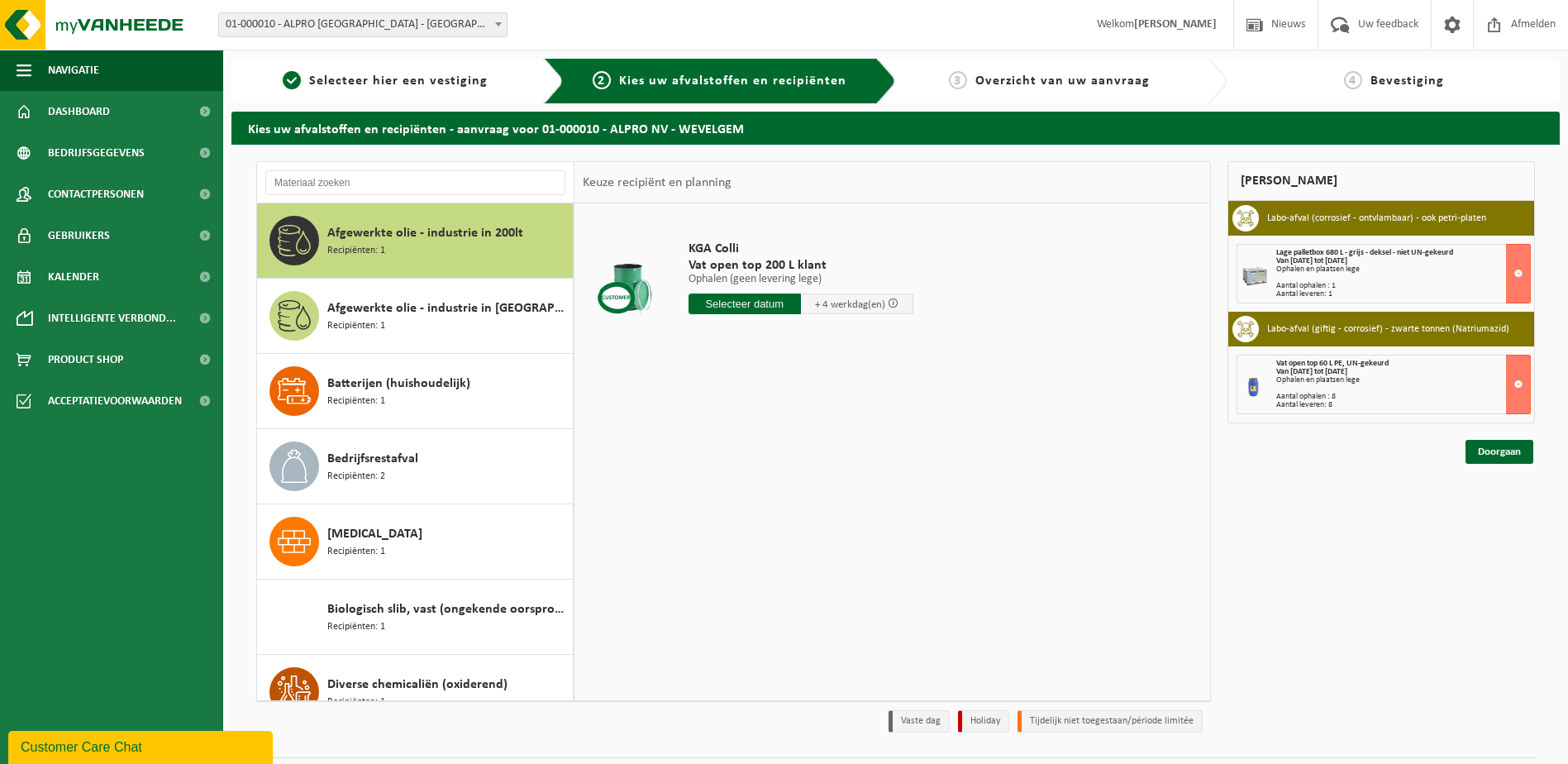
click at [1313, 393] on div "Aantal ophalen : 8" at bounding box center [1403, 397] width 254 height 9
click at [1518, 389] on button at bounding box center [1518, 384] width 25 height 60
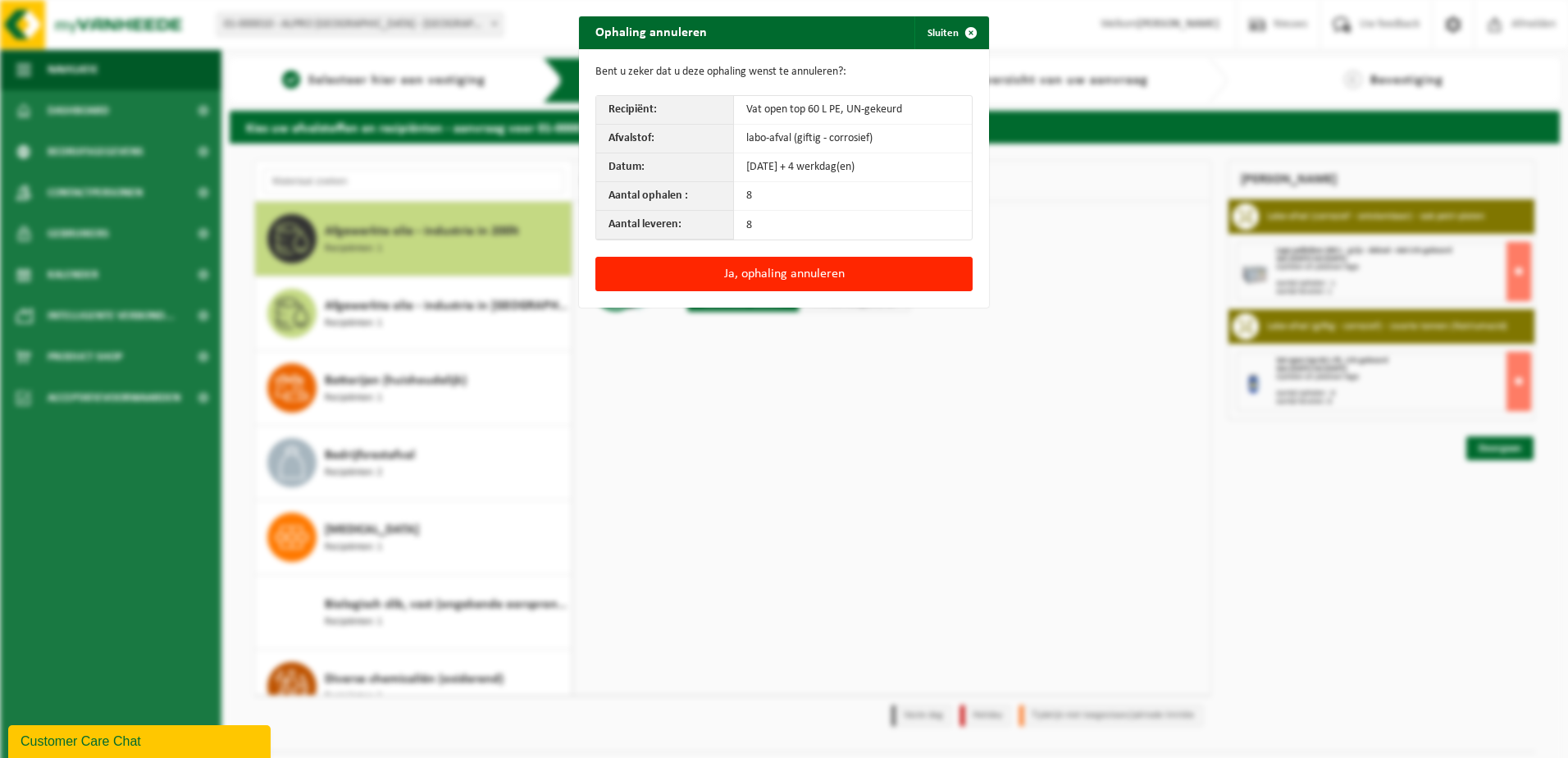
drag, startPoint x: 763, startPoint y: 194, endPoint x: 738, endPoint y: 212, distance: 30.8
click at [760, 195] on td "8" at bounding box center [853, 197] width 238 height 29
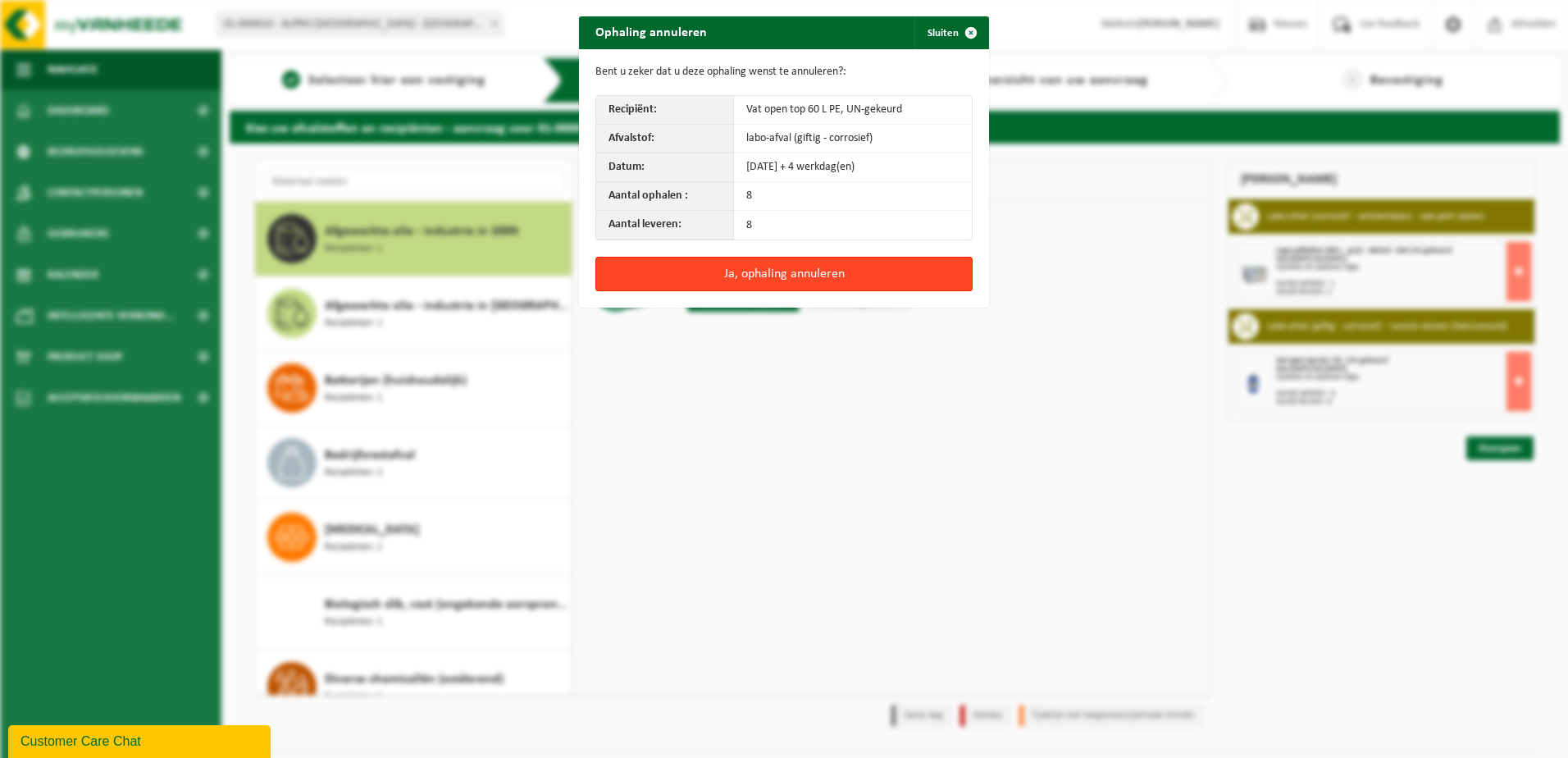
click at [767, 278] on button "Ja, ophaling annuleren" at bounding box center [784, 274] width 378 height 35
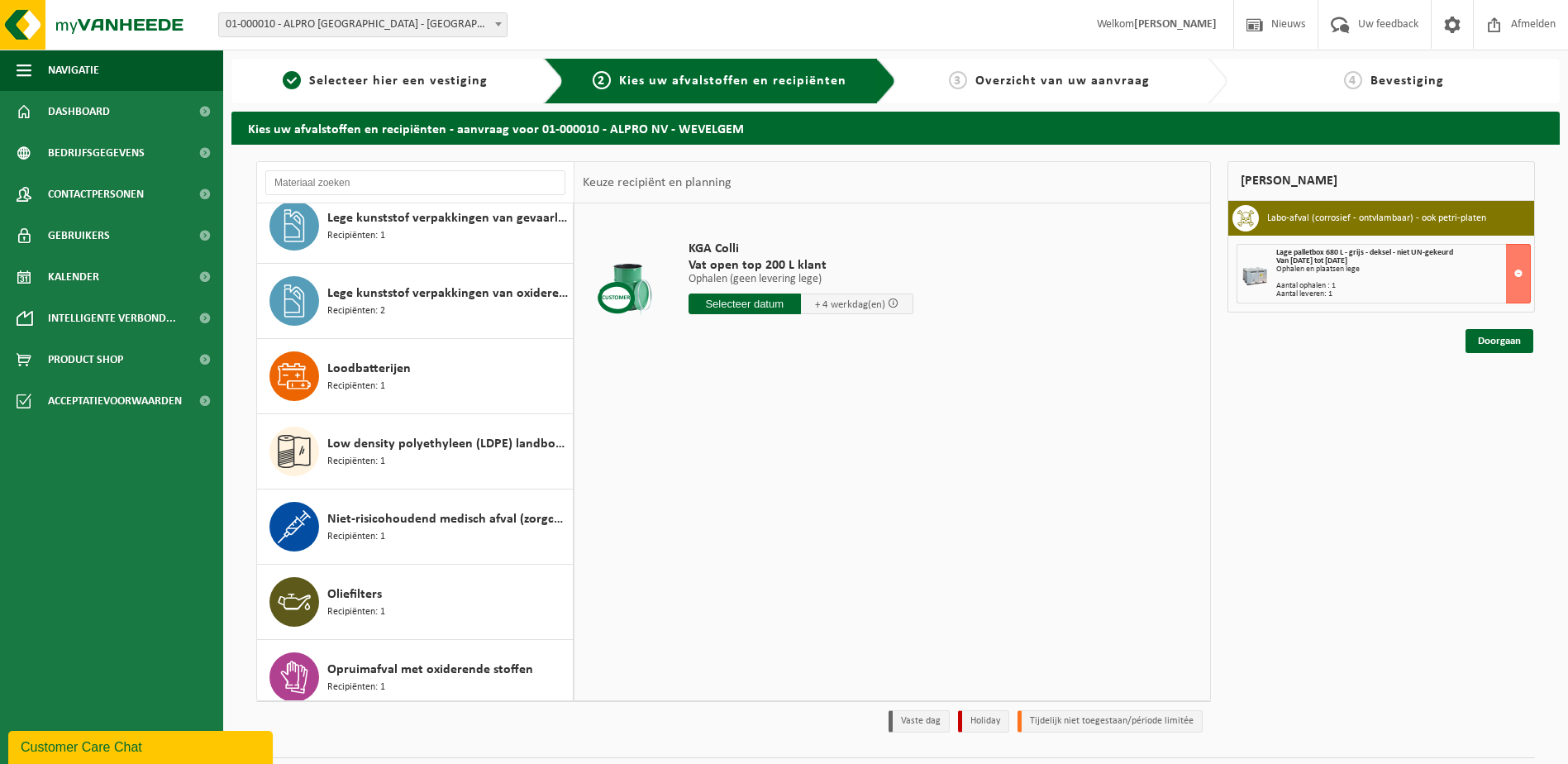
scroll to position [1157, 0]
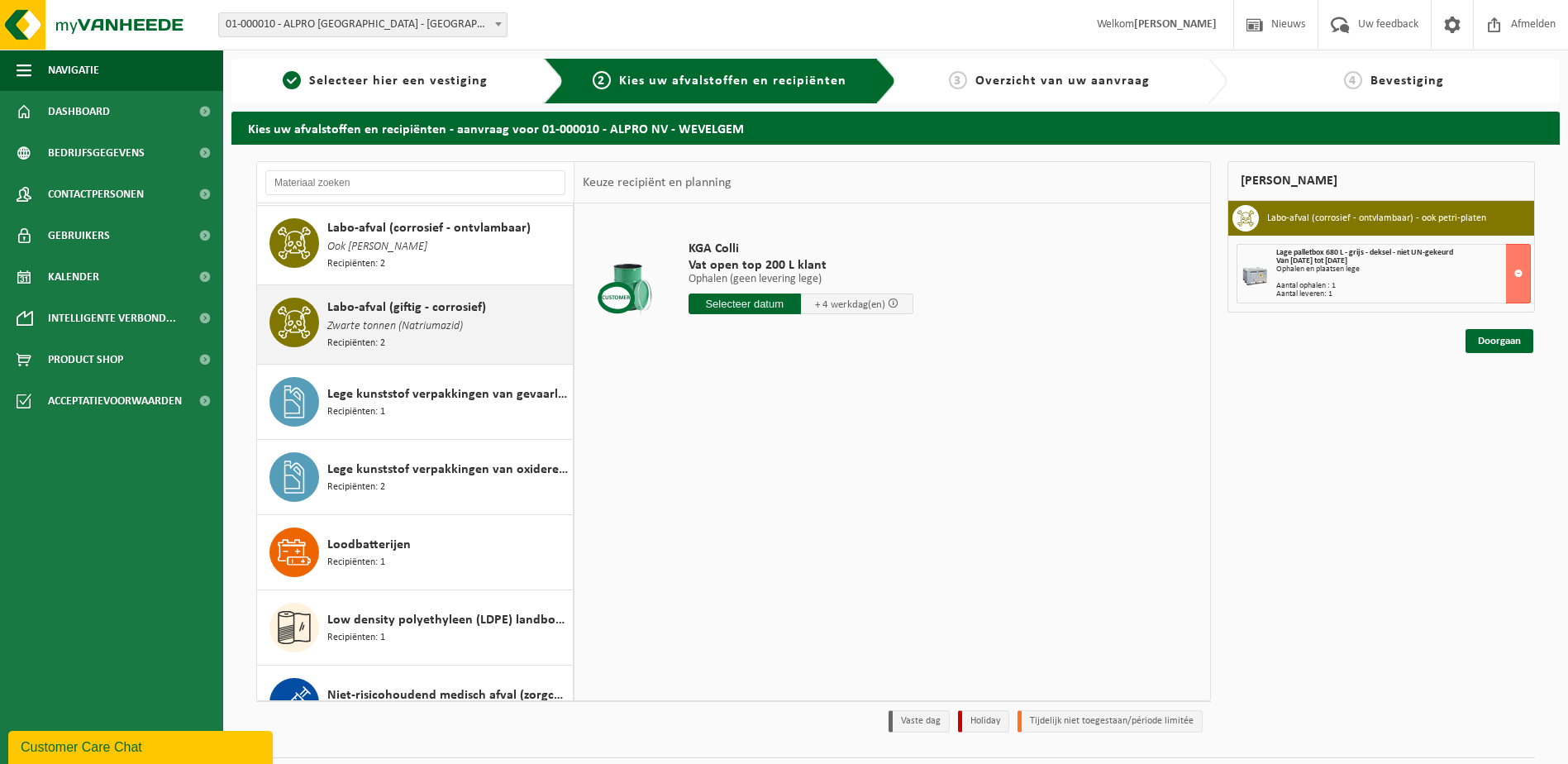
click at [412, 318] on span "Zwarte tonnen (Natriumazid)" at bounding box center [394, 326] width 135 height 18
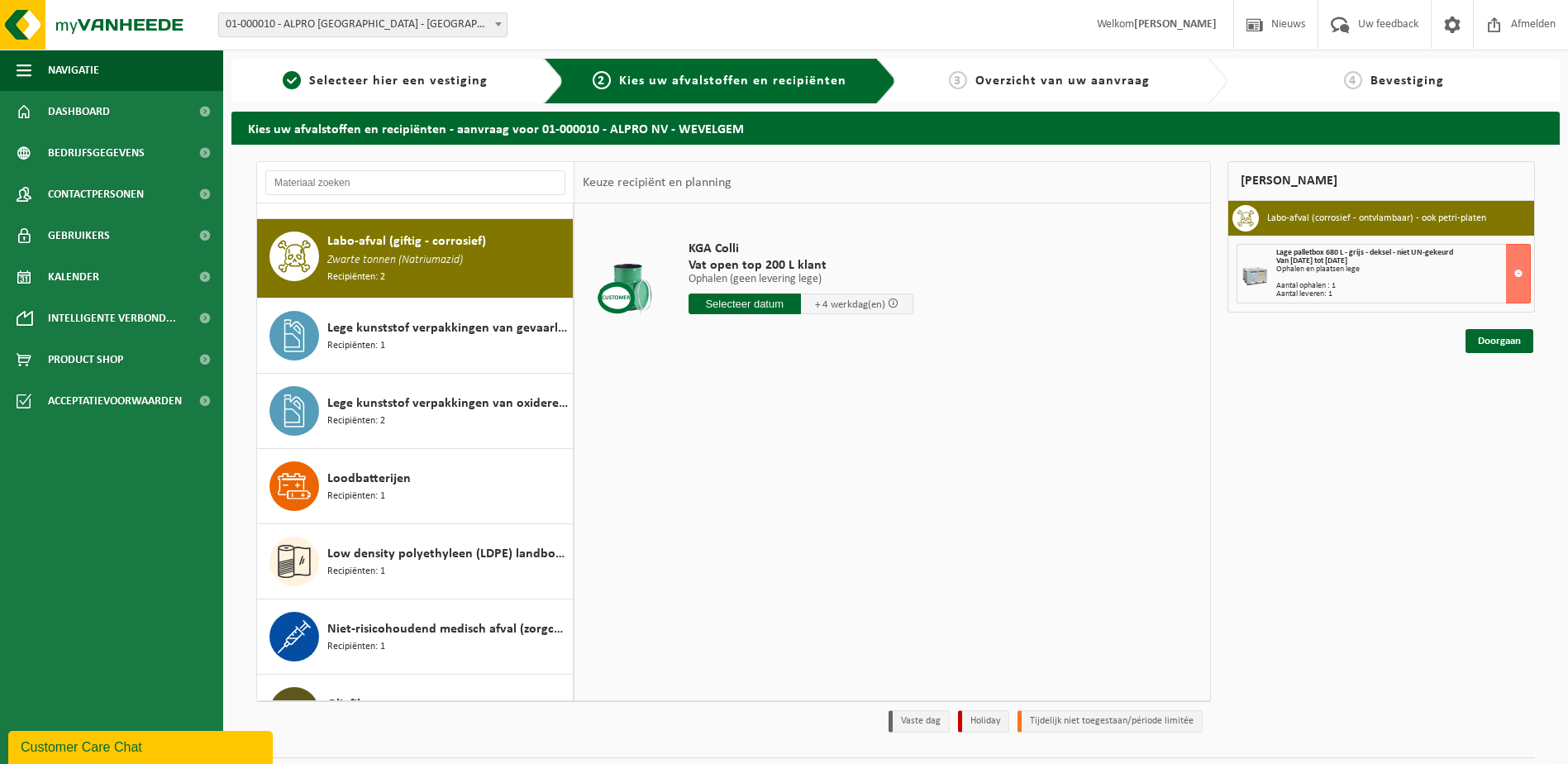
scroll to position [1226, 0]
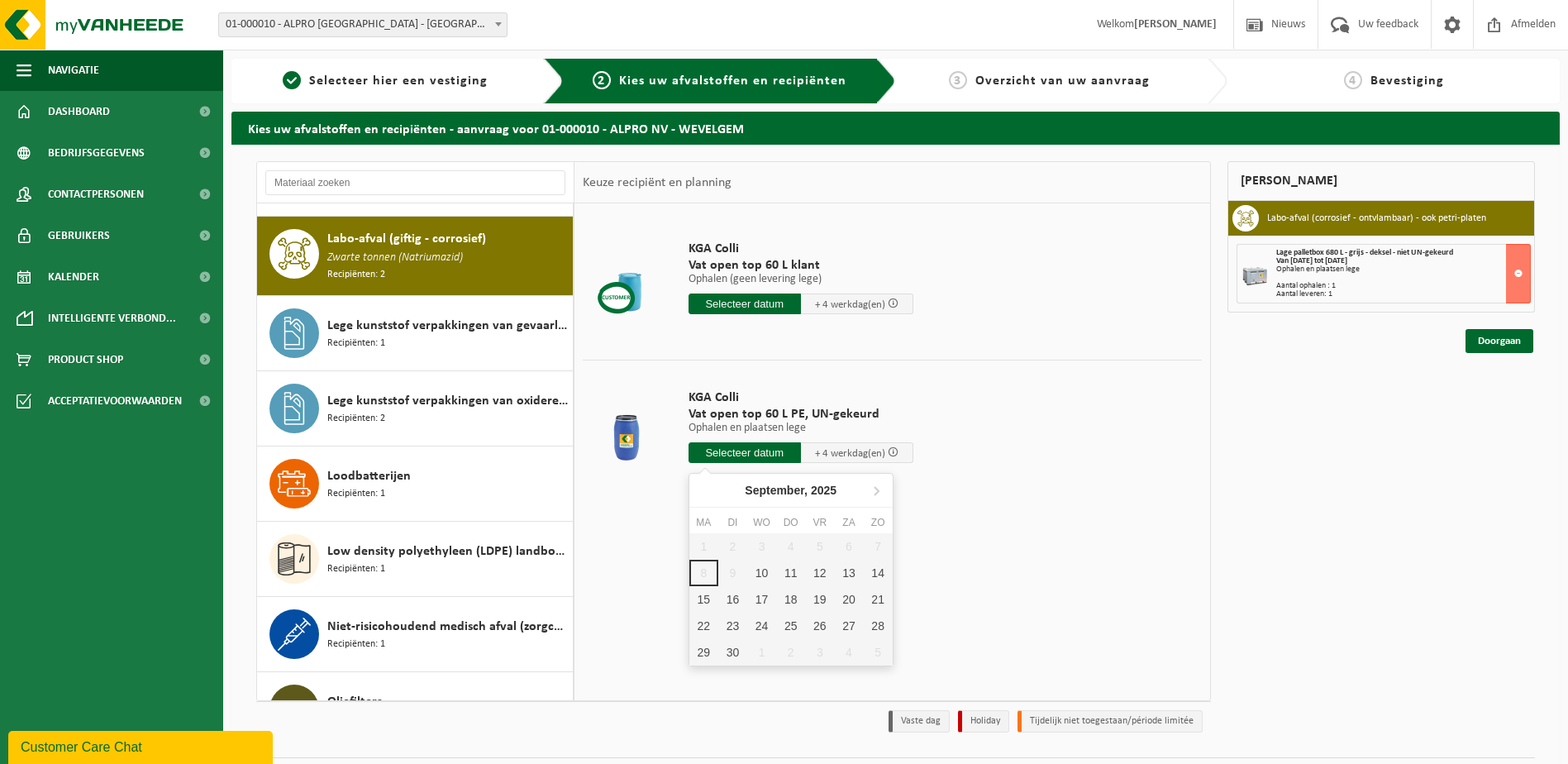
click at [772, 455] on input "text" at bounding box center [745, 452] width 112 height 20
click at [771, 577] on div "10" at bounding box center [762, 572] width 29 height 26
type input "Van 2025-09-10"
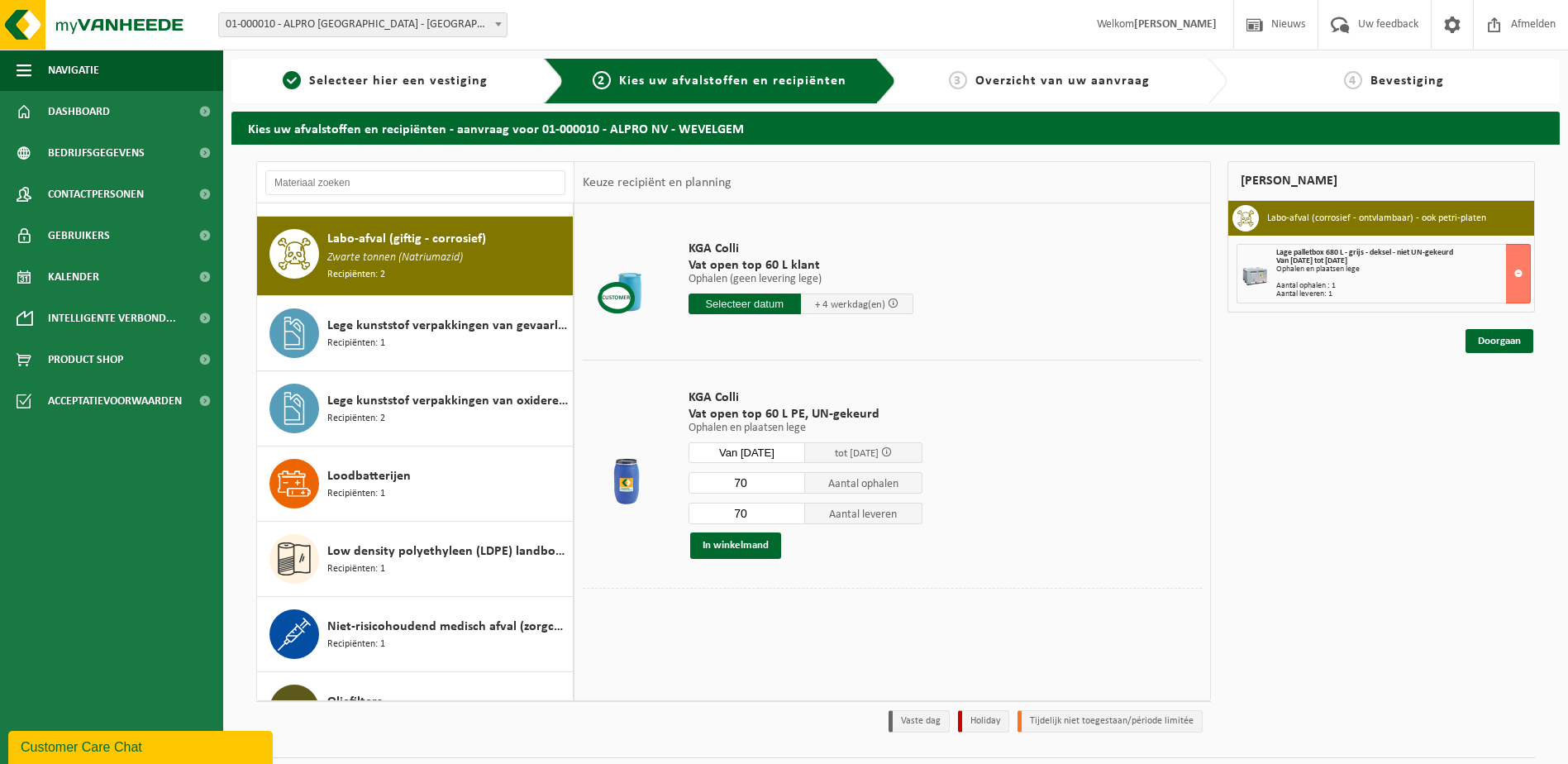
drag, startPoint x: 784, startPoint y: 481, endPoint x: 738, endPoint y: 488, distance: 46.5
click at [738, 488] on input "70" at bounding box center [747, 482] width 117 height 21
type input "7"
type input "6"
drag, startPoint x: 755, startPoint y: 511, endPoint x: 712, endPoint y: 517, distance: 43.4
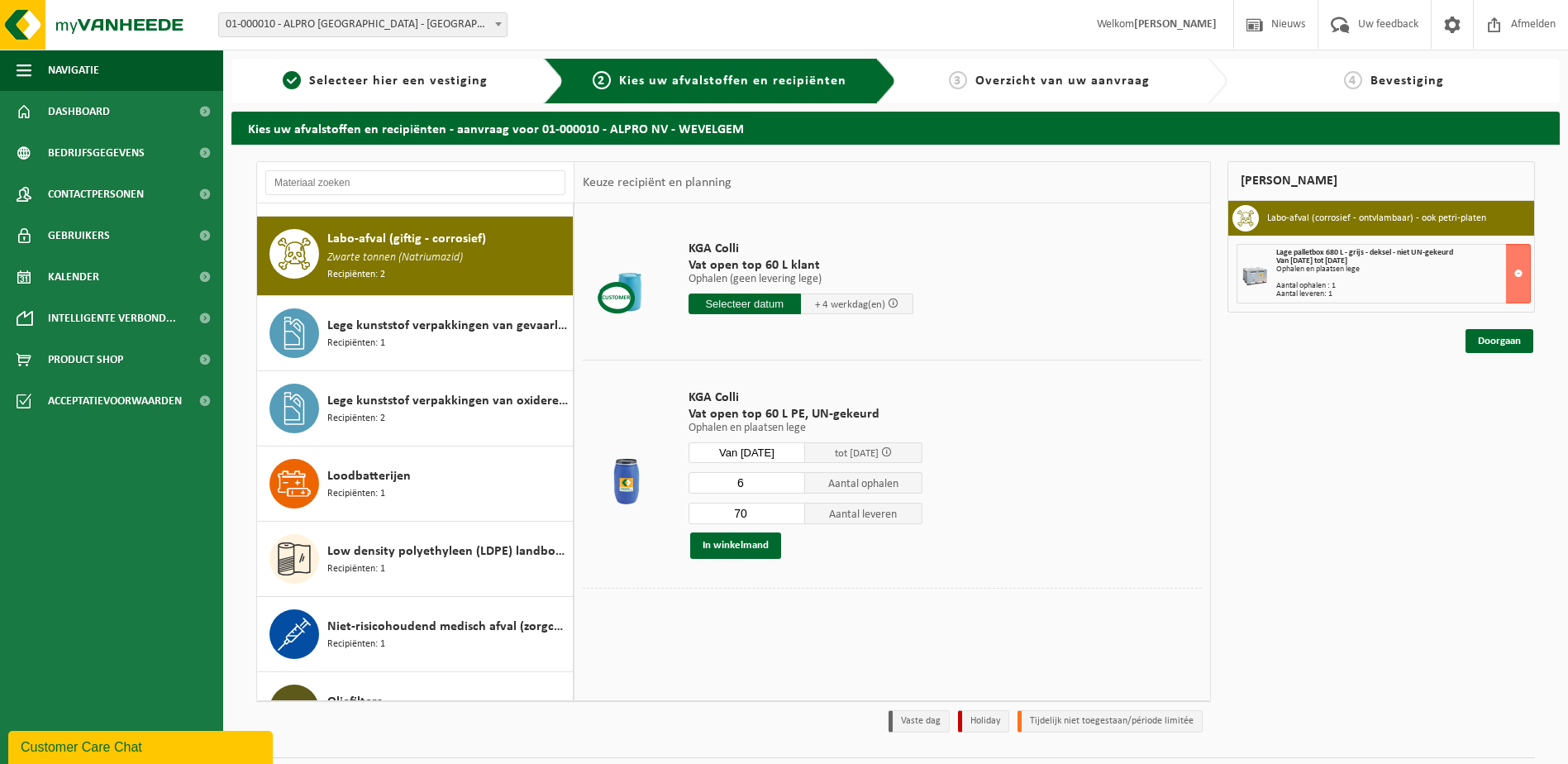
click at [712, 517] on input "70" at bounding box center [747, 513] width 117 height 21
type input "6"
click at [734, 552] on button "In winkelmand" at bounding box center [735, 545] width 91 height 26
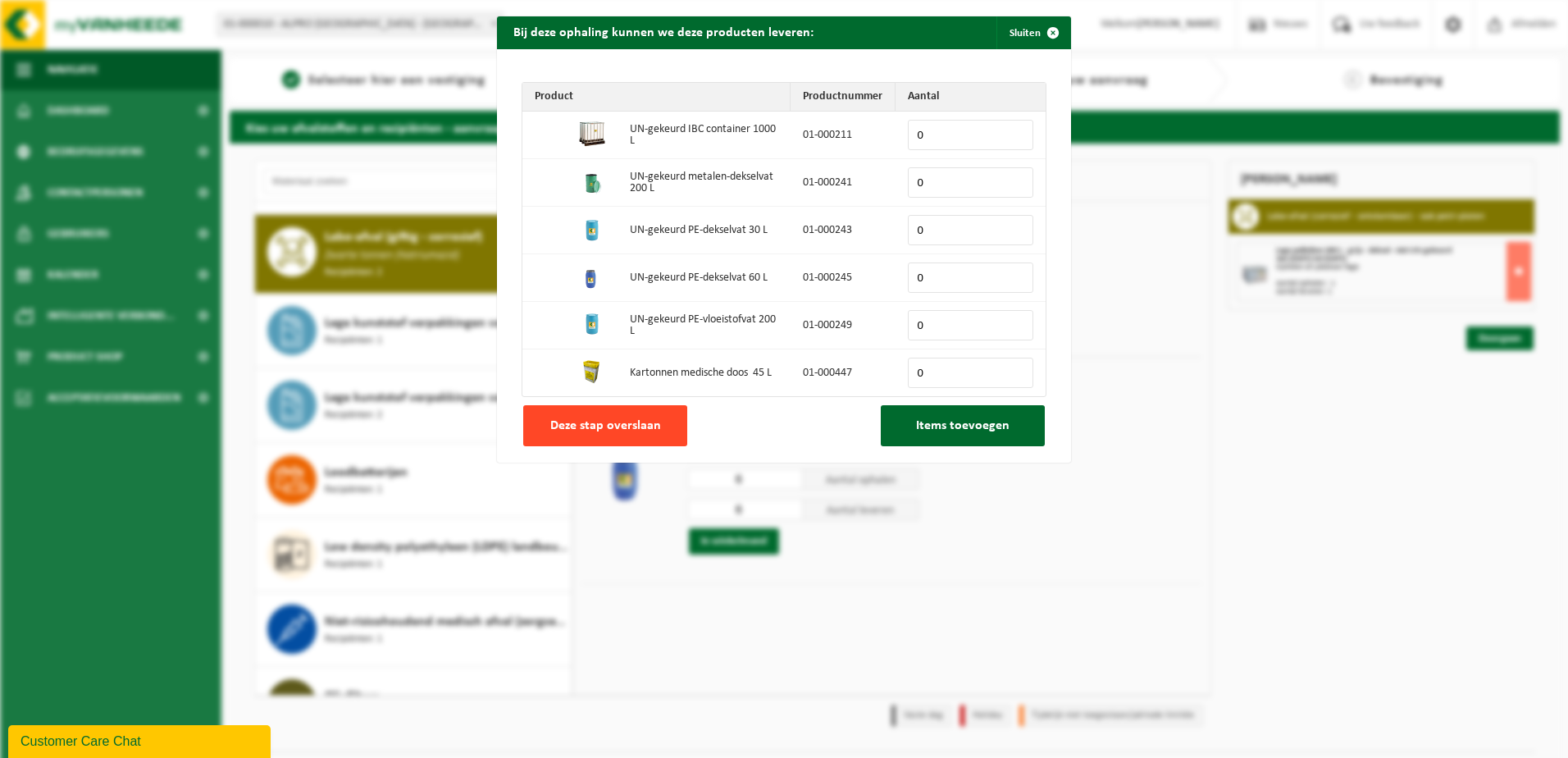
click at [618, 433] on span "Deze stap overslaan" at bounding box center [605, 426] width 111 height 14
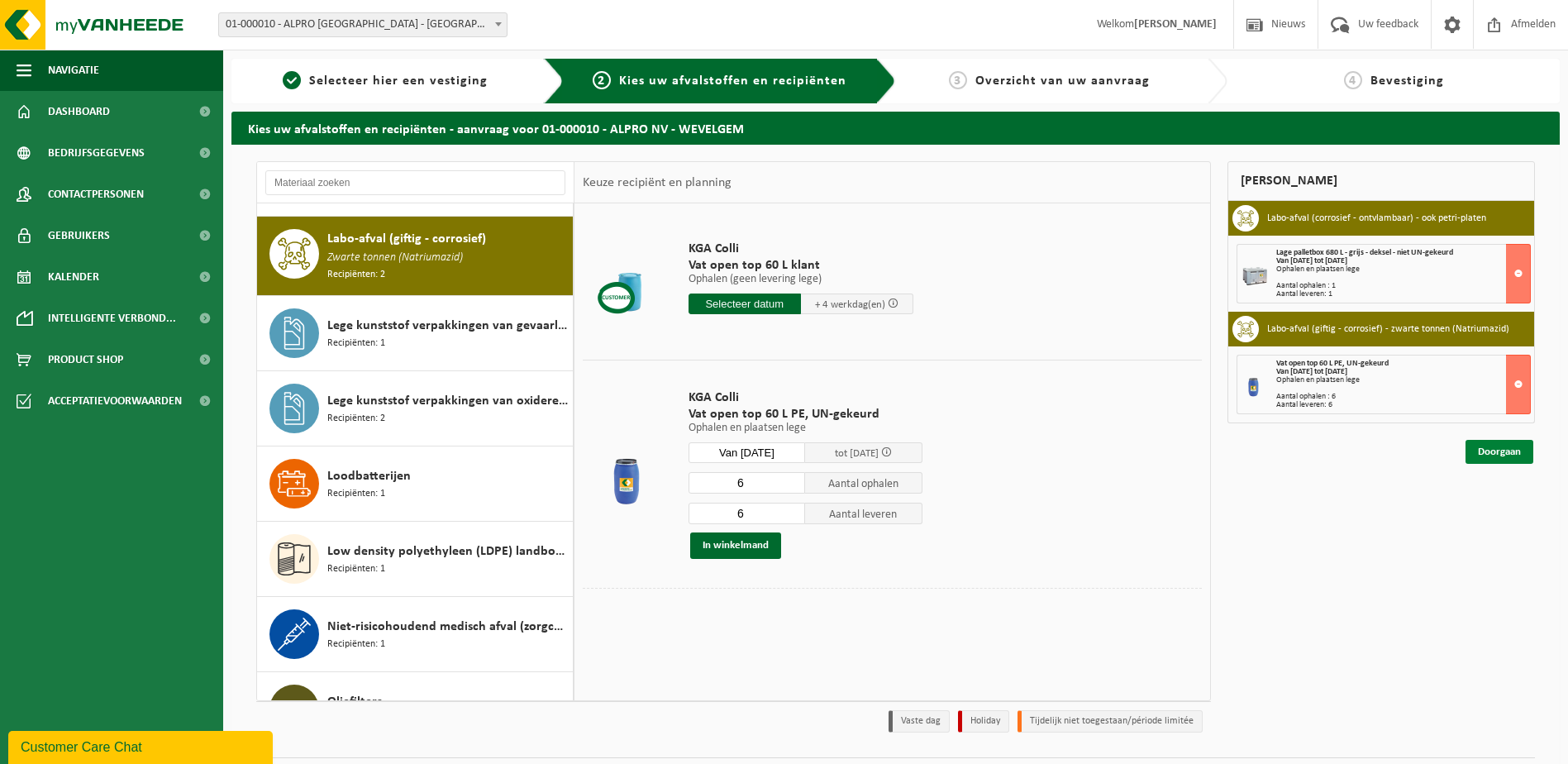
click at [1508, 456] on link "Doorgaan" at bounding box center [1499, 451] width 68 height 24
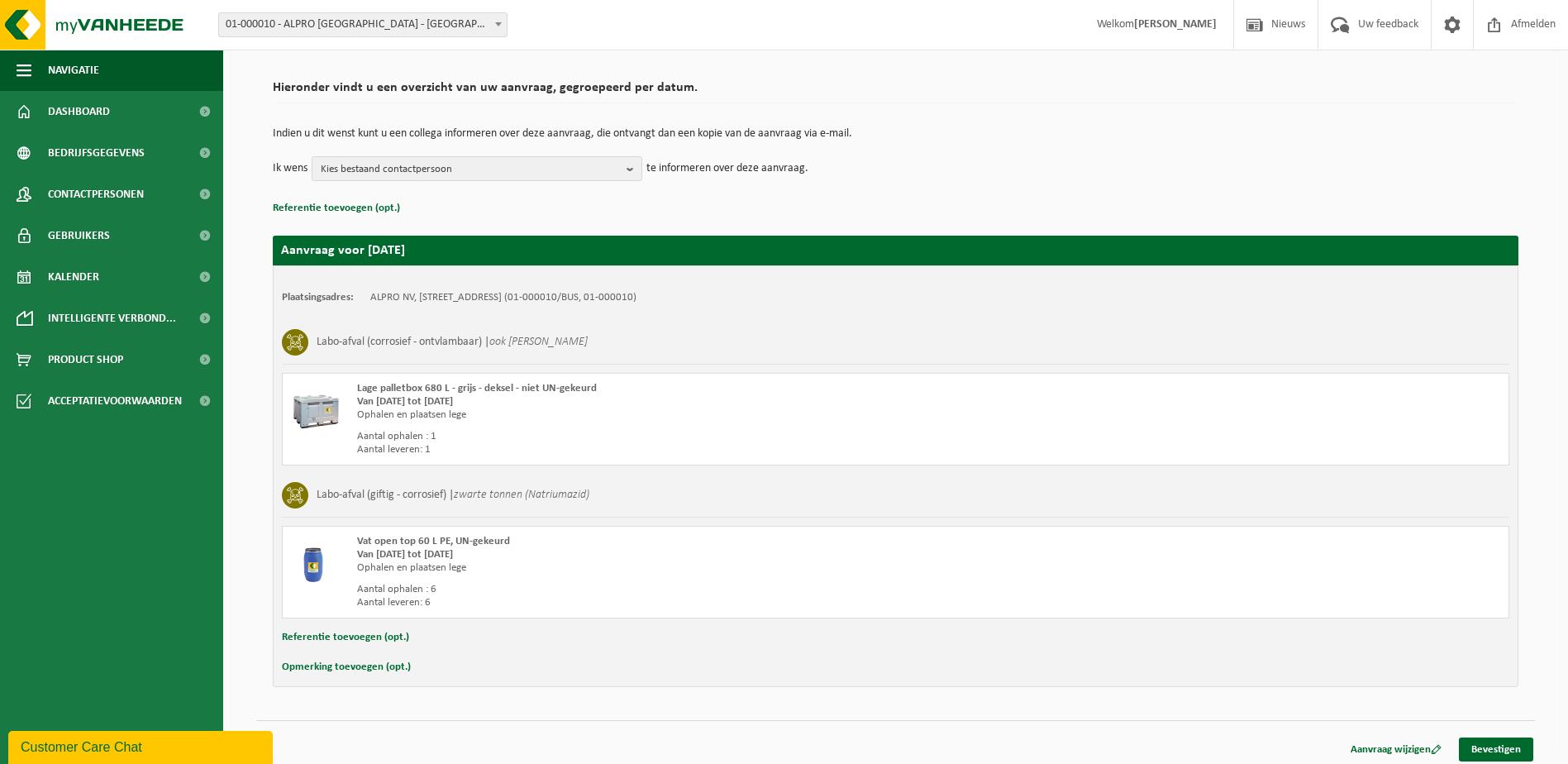
scroll to position [112, 0]
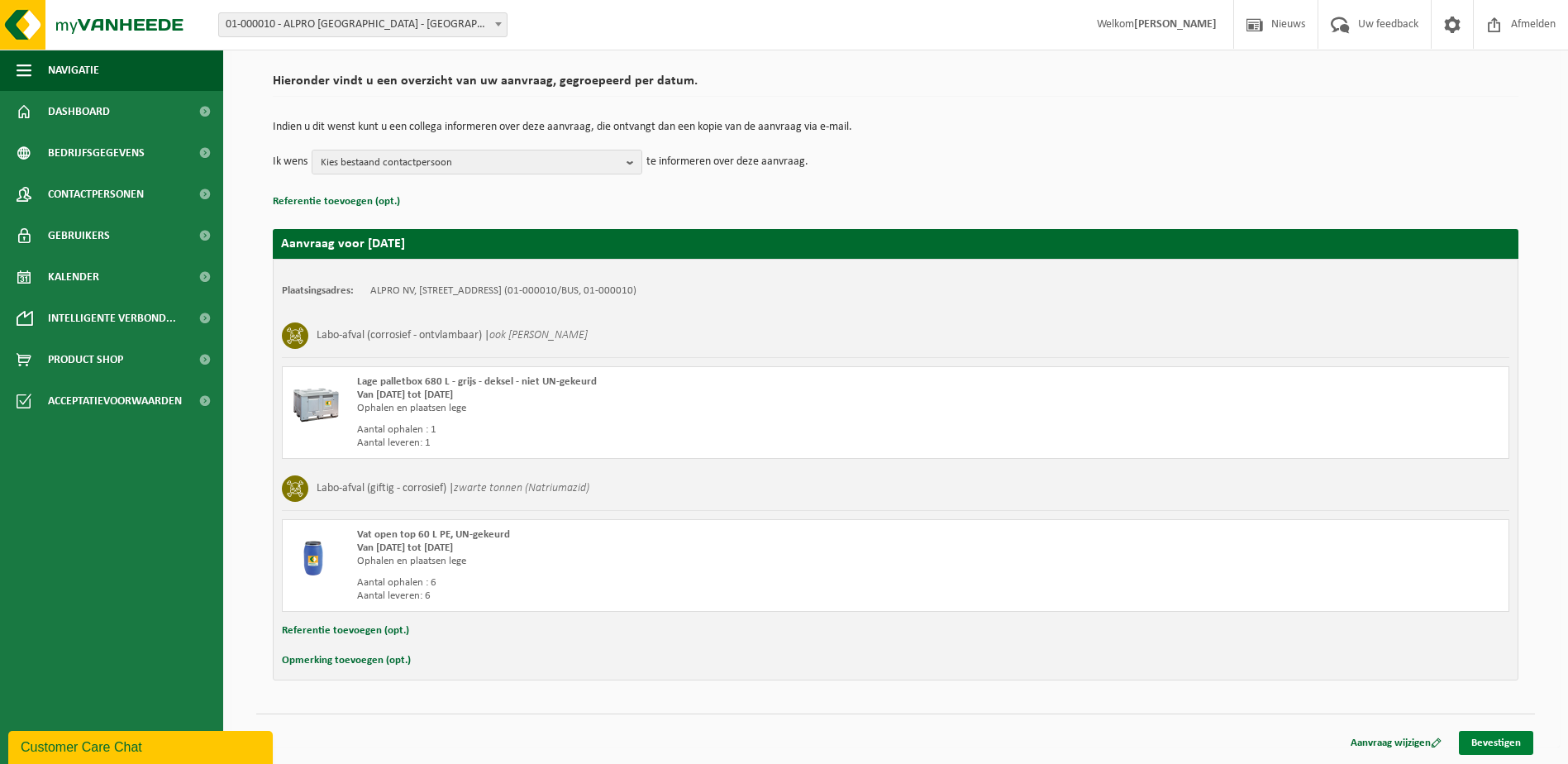
click at [1509, 740] on link "Bevestigen" at bounding box center [1496, 743] width 74 height 24
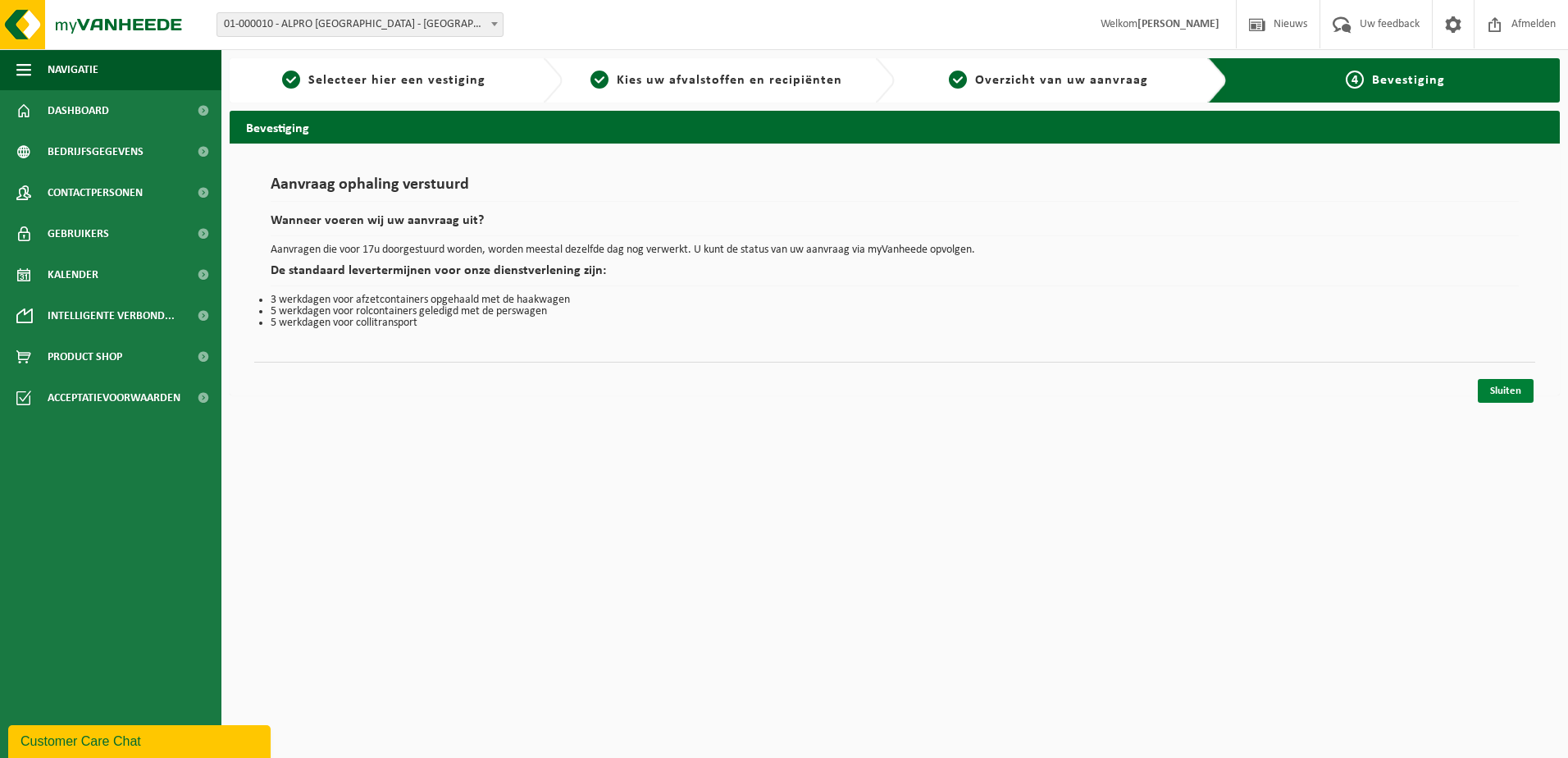
click at [1502, 390] on link "Sluiten" at bounding box center [1505, 391] width 56 height 24
